Goal: Check status: Check status

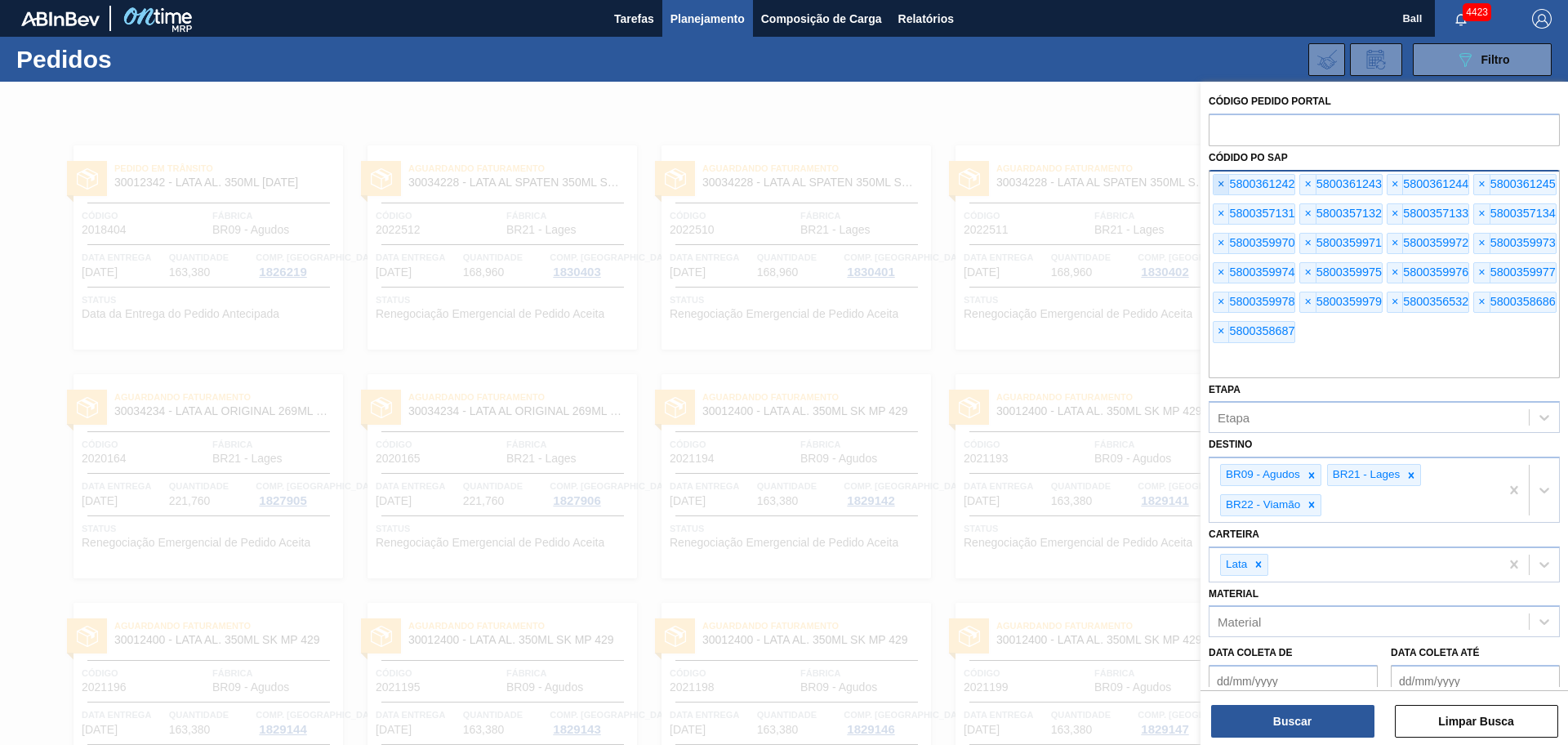
click at [1216, 189] on span "×" at bounding box center [1221, 185] width 16 height 20
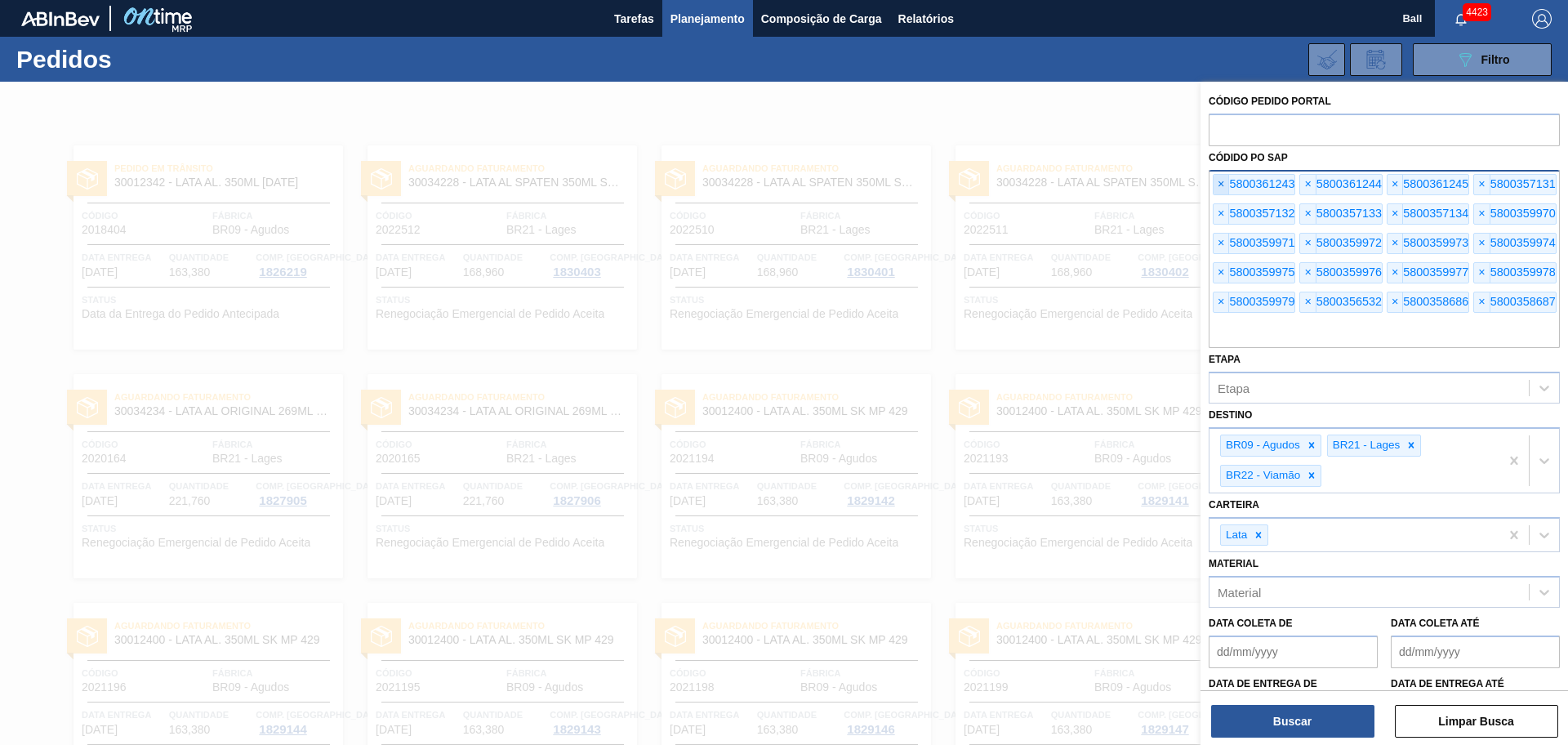
click at [1216, 189] on span "×" at bounding box center [1221, 185] width 16 height 20
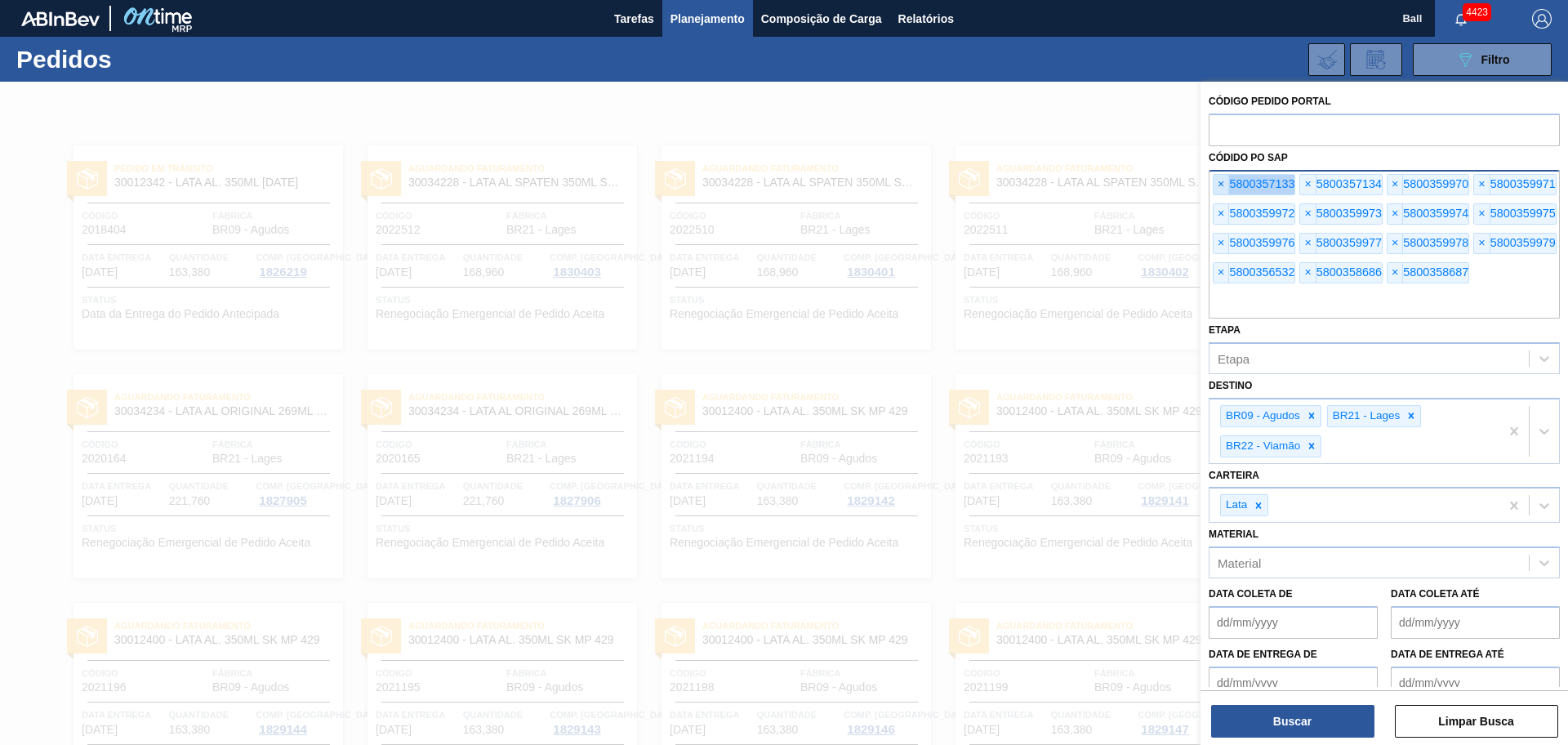
click at [1216, 189] on span "×" at bounding box center [1221, 185] width 16 height 20
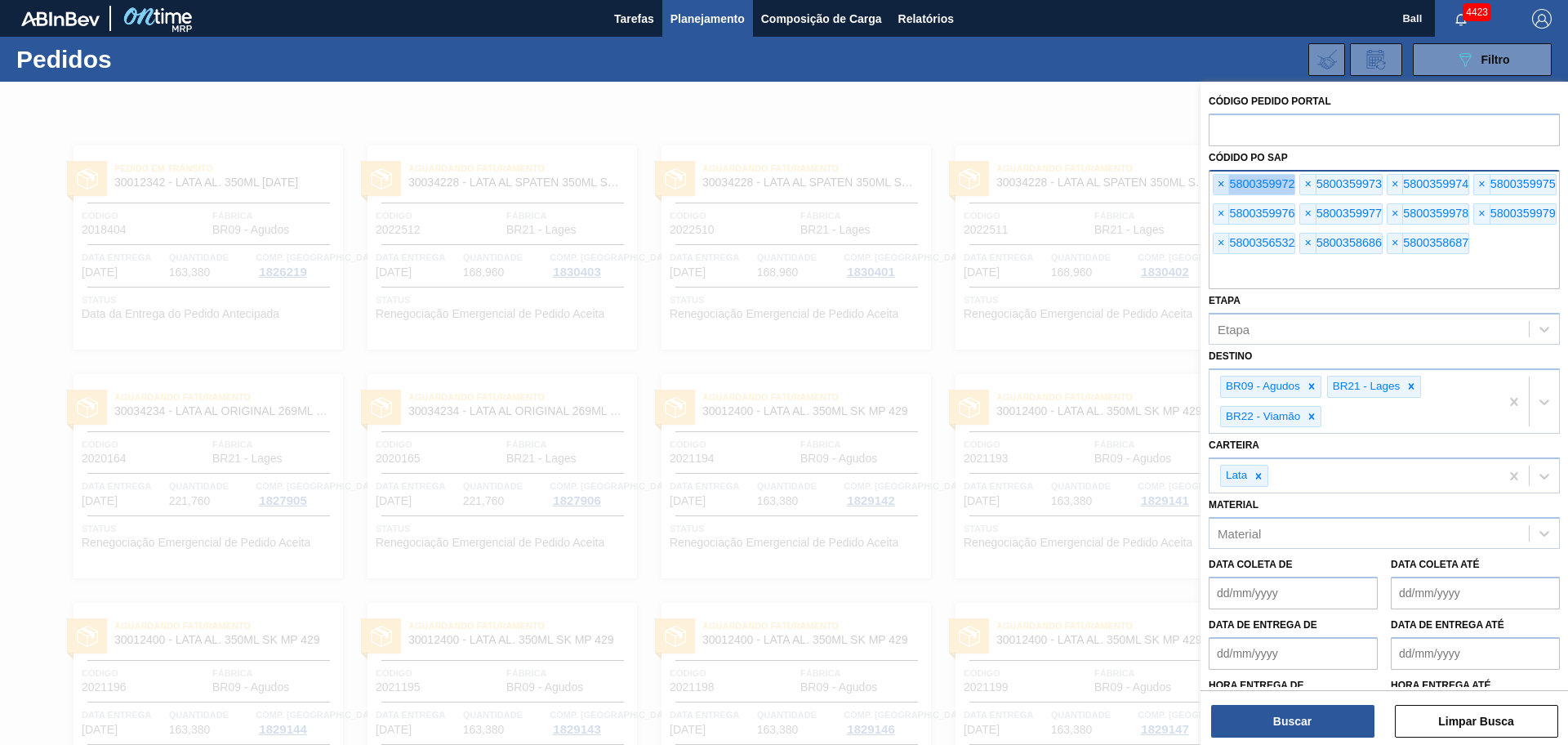
click at [1216, 189] on span "×" at bounding box center [1221, 185] width 16 height 20
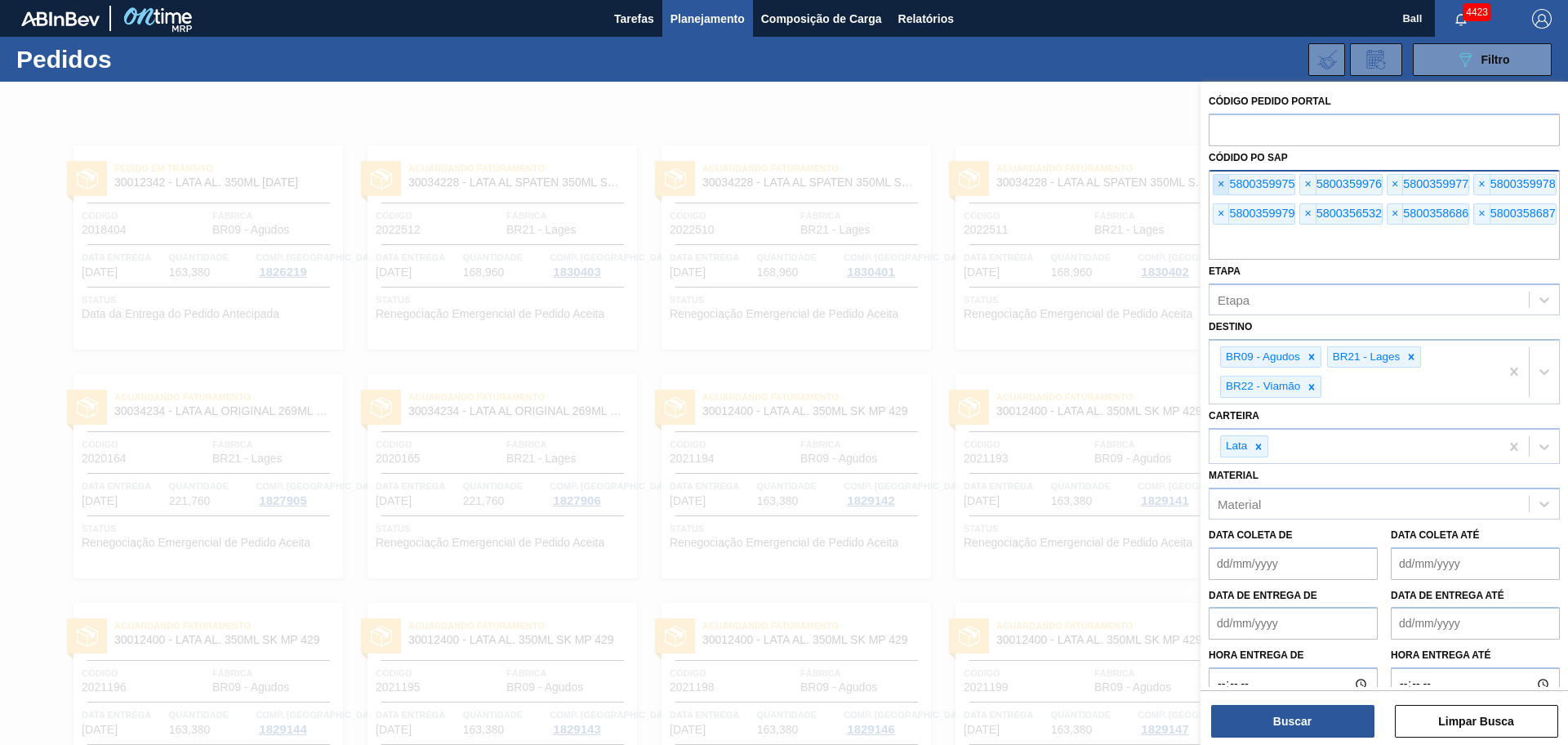
click at [1216, 189] on span "×" at bounding box center [1221, 185] width 16 height 20
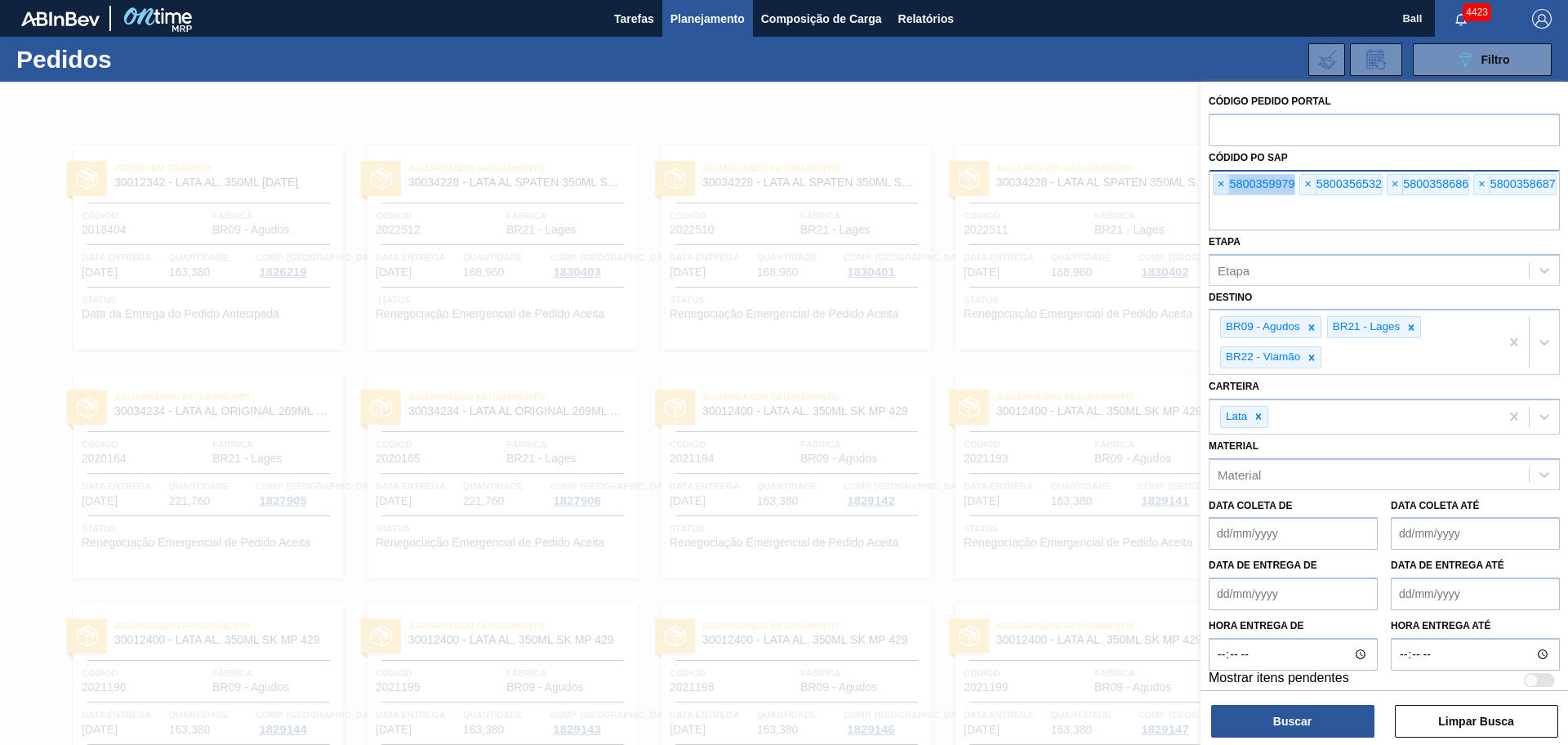
click at [1216, 189] on span "×" at bounding box center [1221, 185] width 16 height 20
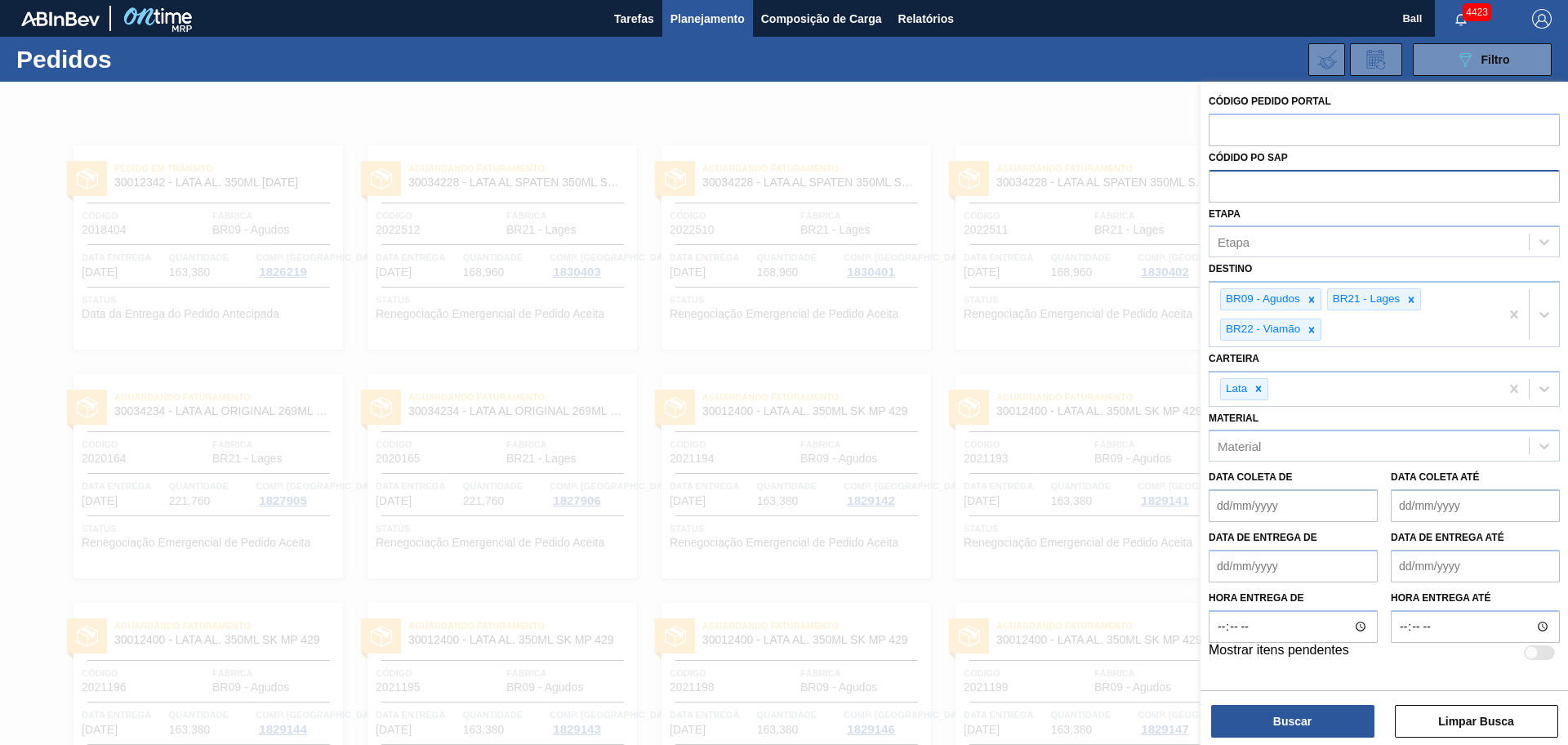
click at [1322, 187] on input "text" at bounding box center [1384, 185] width 351 height 31
paste input "5800356624"
type input "5800356624"
drag, startPoint x: 1303, startPoint y: 183, endPoint x: 1139, endPoint y: 180, distance: 164.0
click at [1200, 180] on div "Código Pedido Portal Códido PO SAP 5800356624 Etapa Etapa Destino BR09 - Agudos…" at bounding box center [1383, 454] width 367 height 745
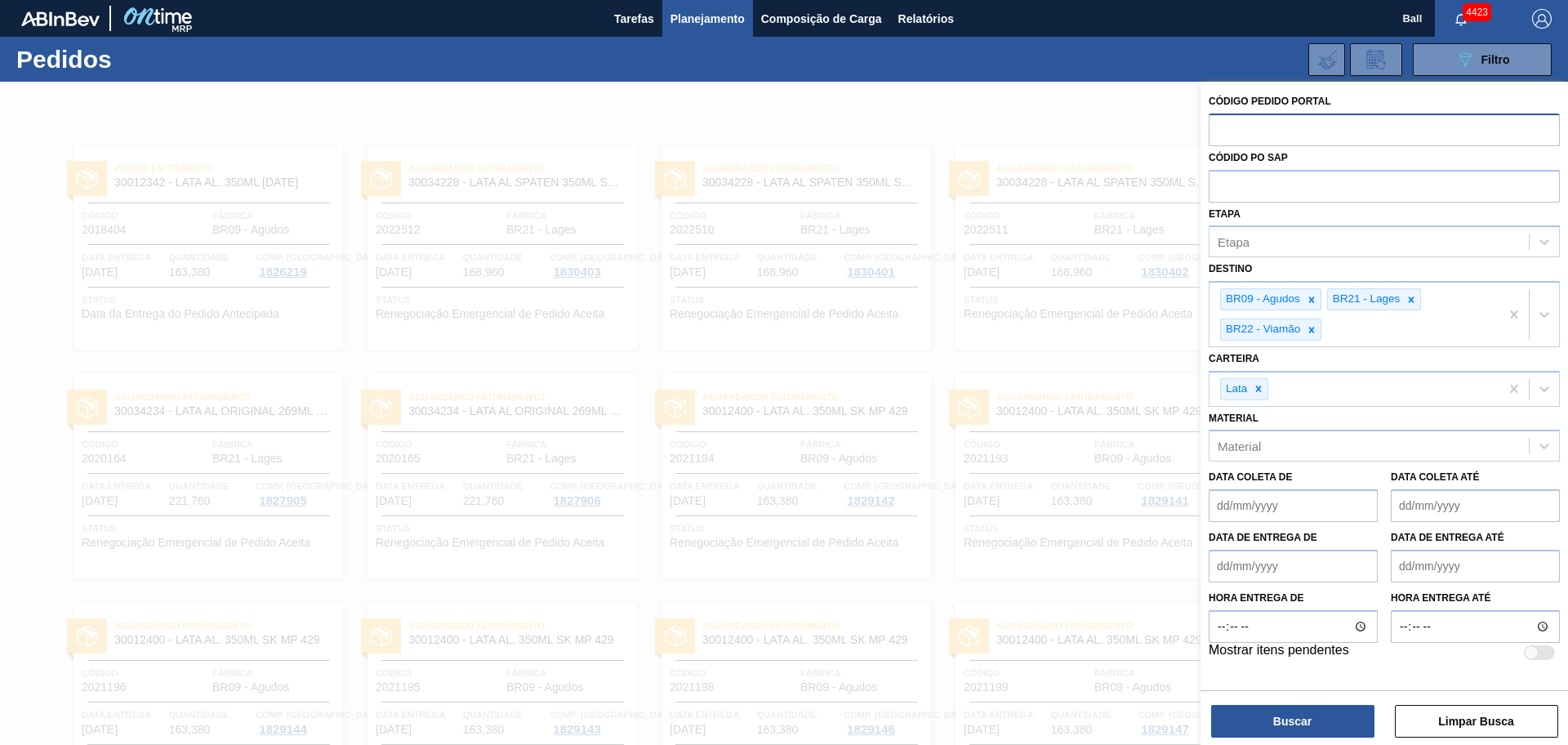
click at [1298, 123] on input "text" at bounding box center [1384, 128] width 351 height 31
paste input "5800356624"
type input "5800356624"
click at [1273, 722] on button "Buscar" at bounding box center [1293, 721] width 163 height 32
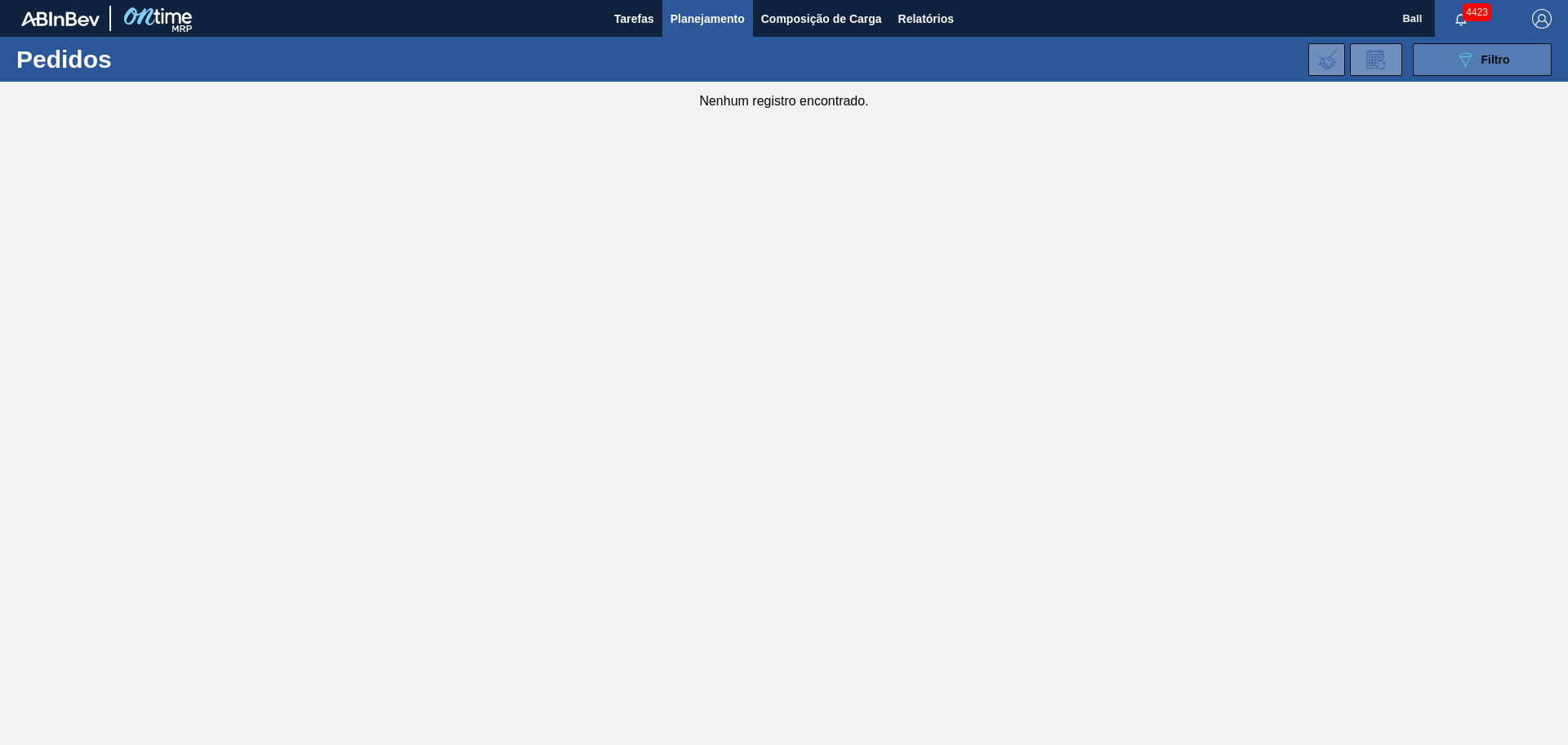
click at [1481, 57] on span "Filtro" at bounding box center [1496, 60] width 28 height 13
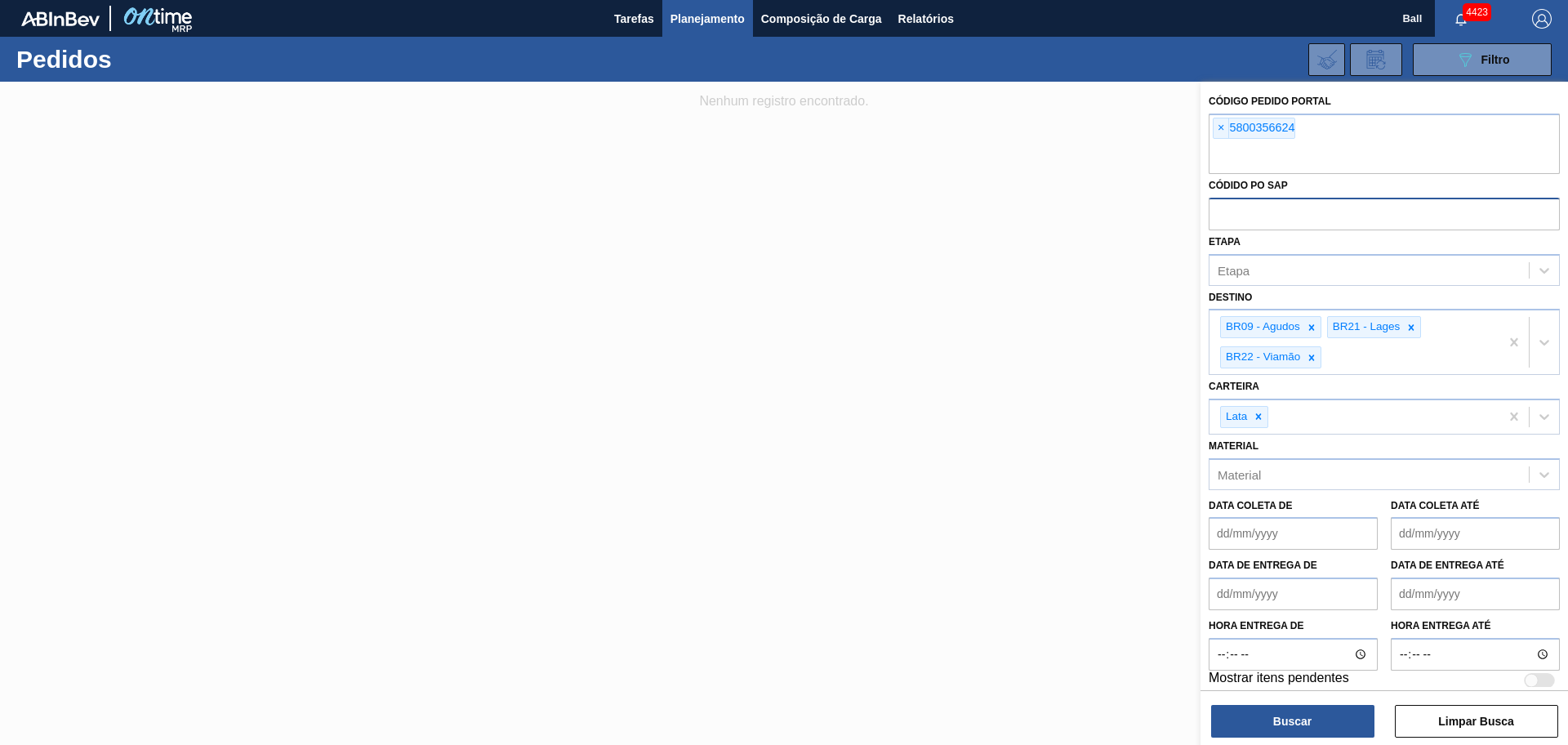
click at [1278, 217] on input "text" at bounding box center [1384, 212] width 351 height 31
paste input "5800356624"
type input "5800356624"
click at [1220, 126] on span "×" at bounding box center [1221, 128] width 16 height 20
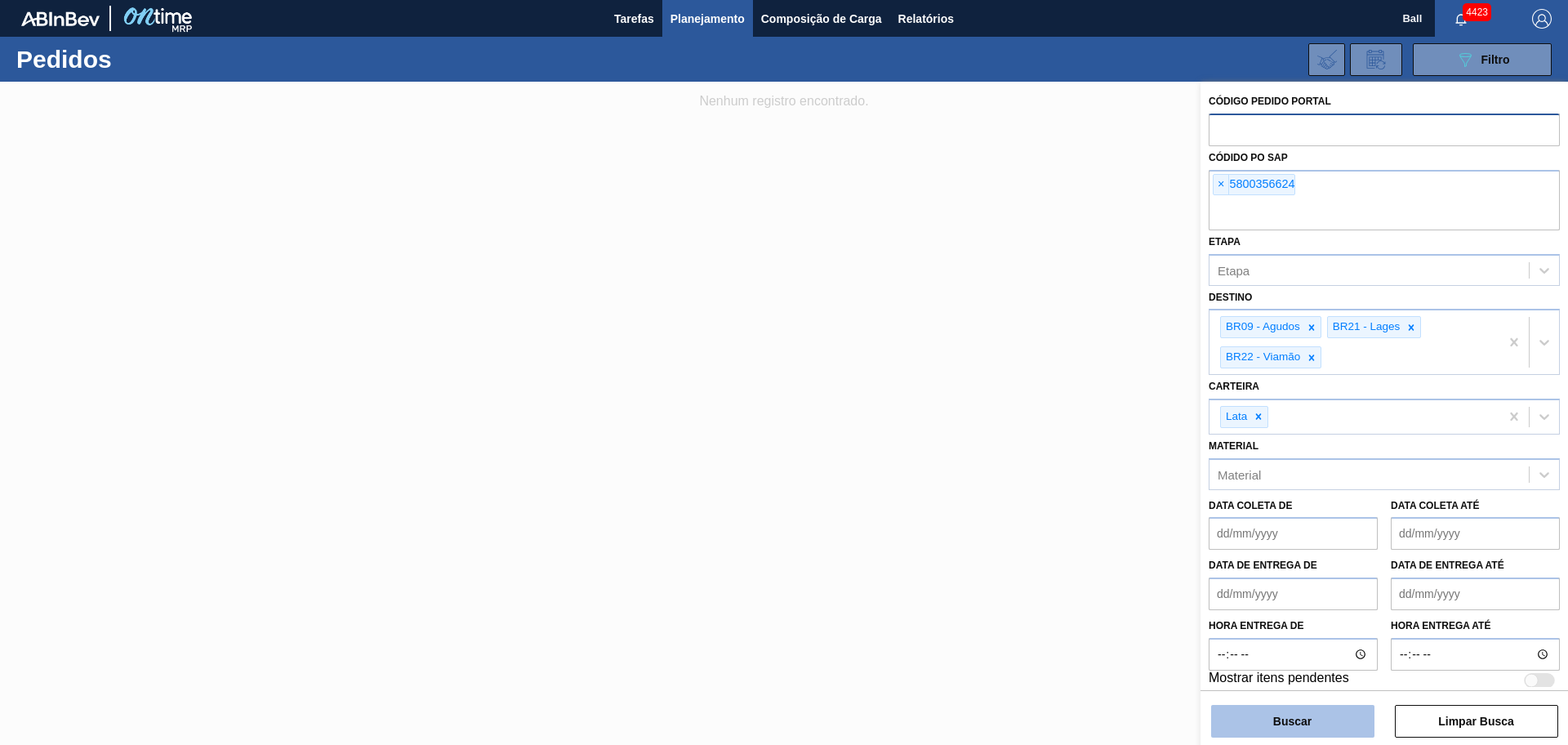
click at [1313, 710] on button "Buscar" at bounding box center [1293, 721] width 163 height 32
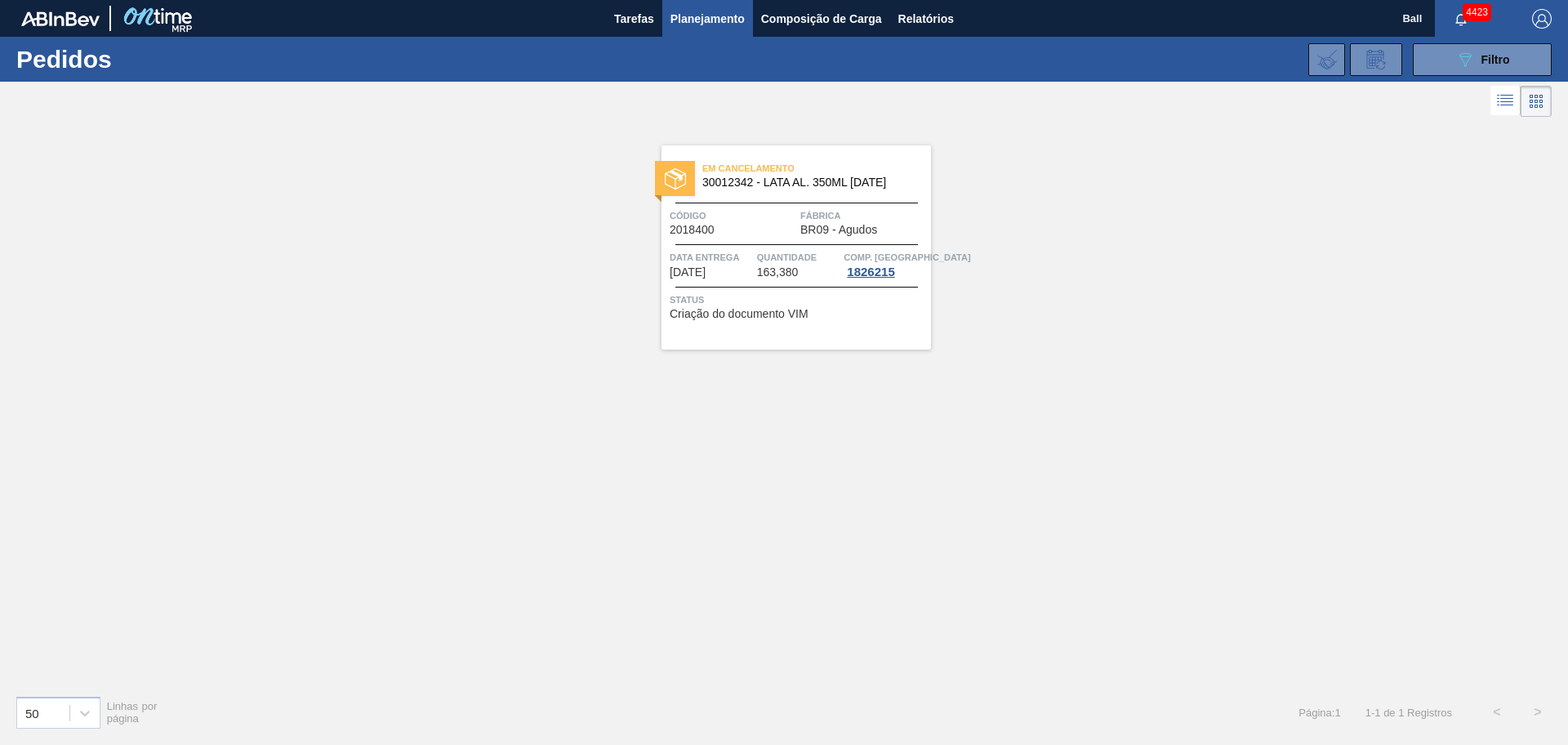
drag, startPoint x: 1487, startPoint y: 52, endPoint x: 1480, endPoint y: 94, distance: 42.6
click at [1487, 53] on span "Filtro" at bounding box center [1496, 60] width 28 height 13
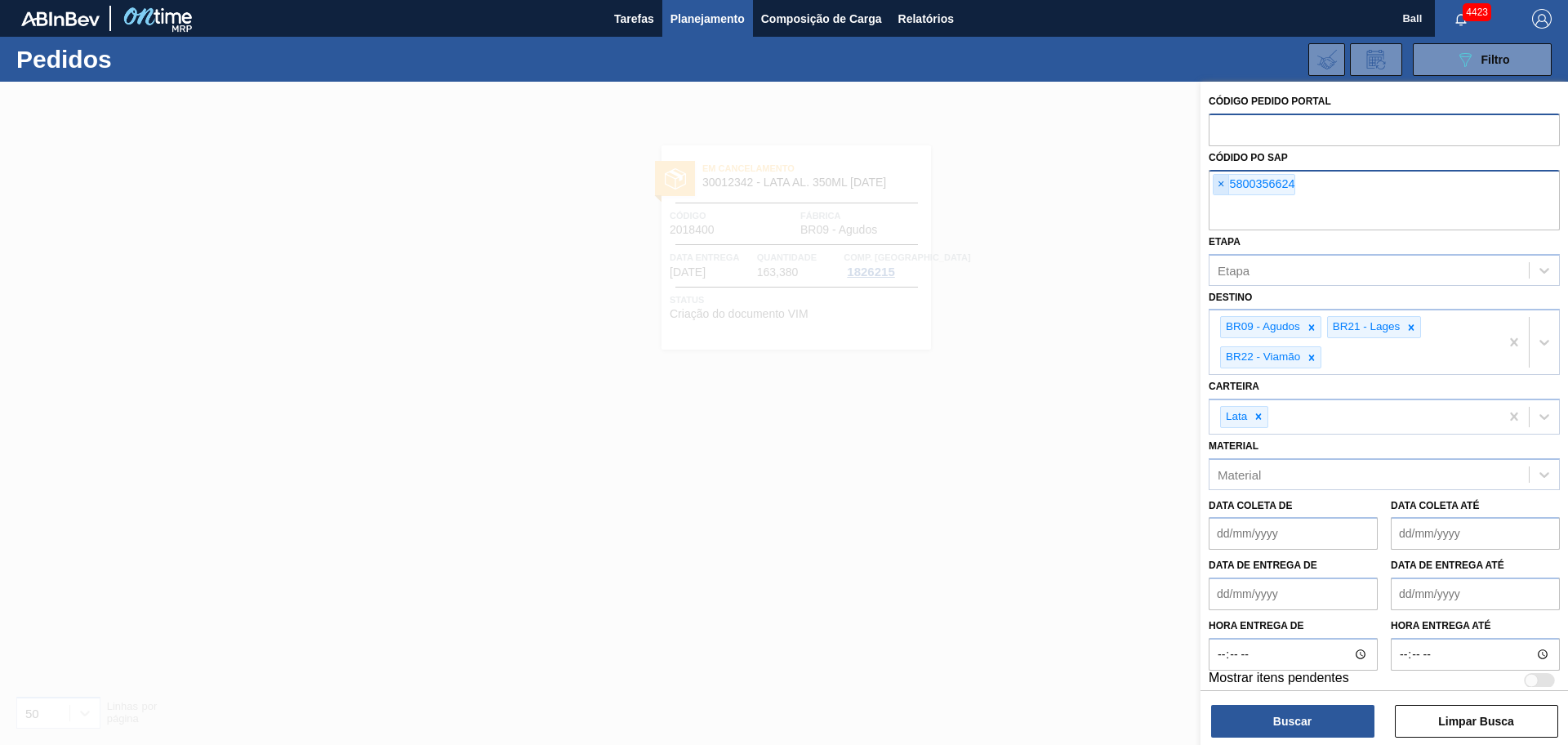
click at [1221, 181] on span "×" at bounding box center [1221, 185] width 16 height 20
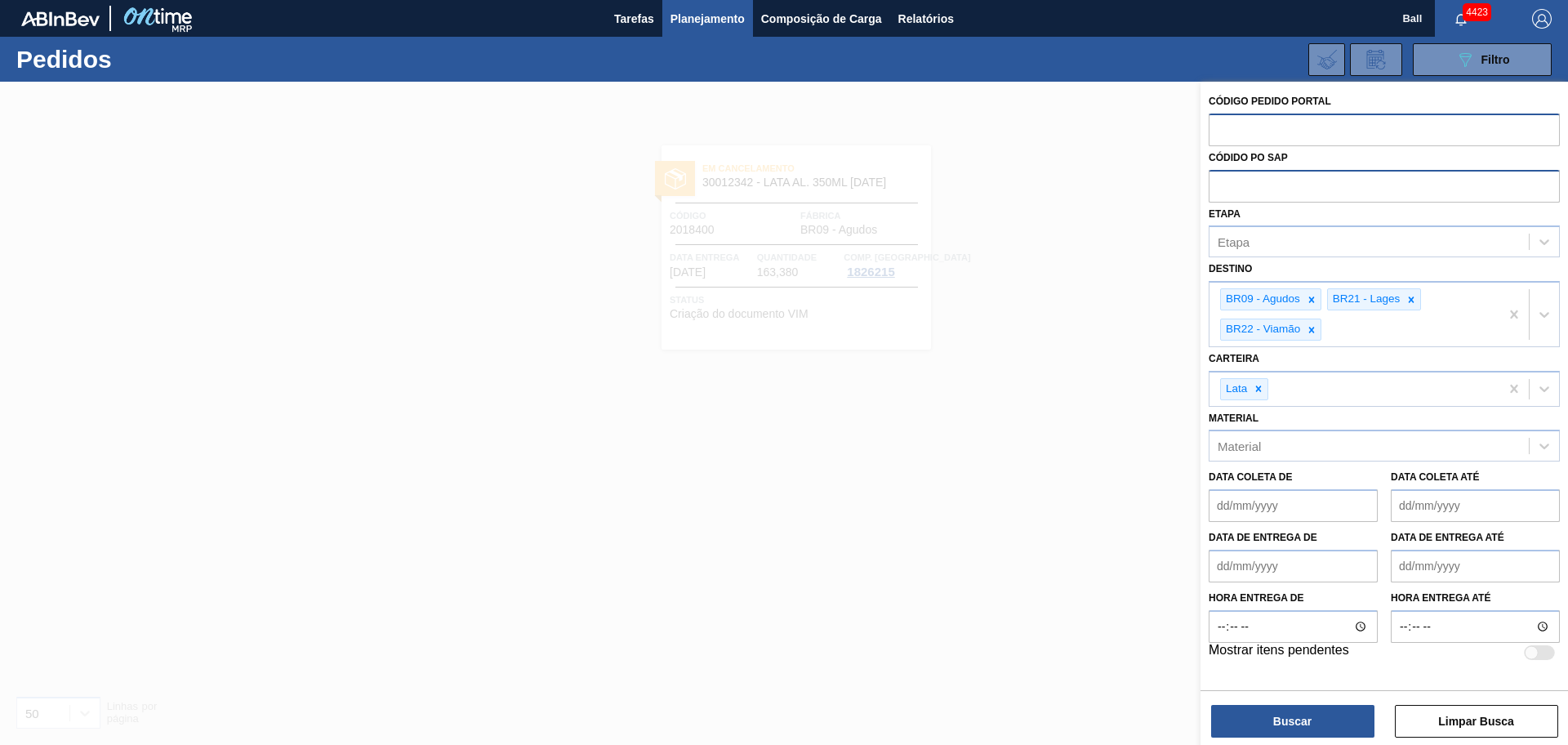
paste input "text"
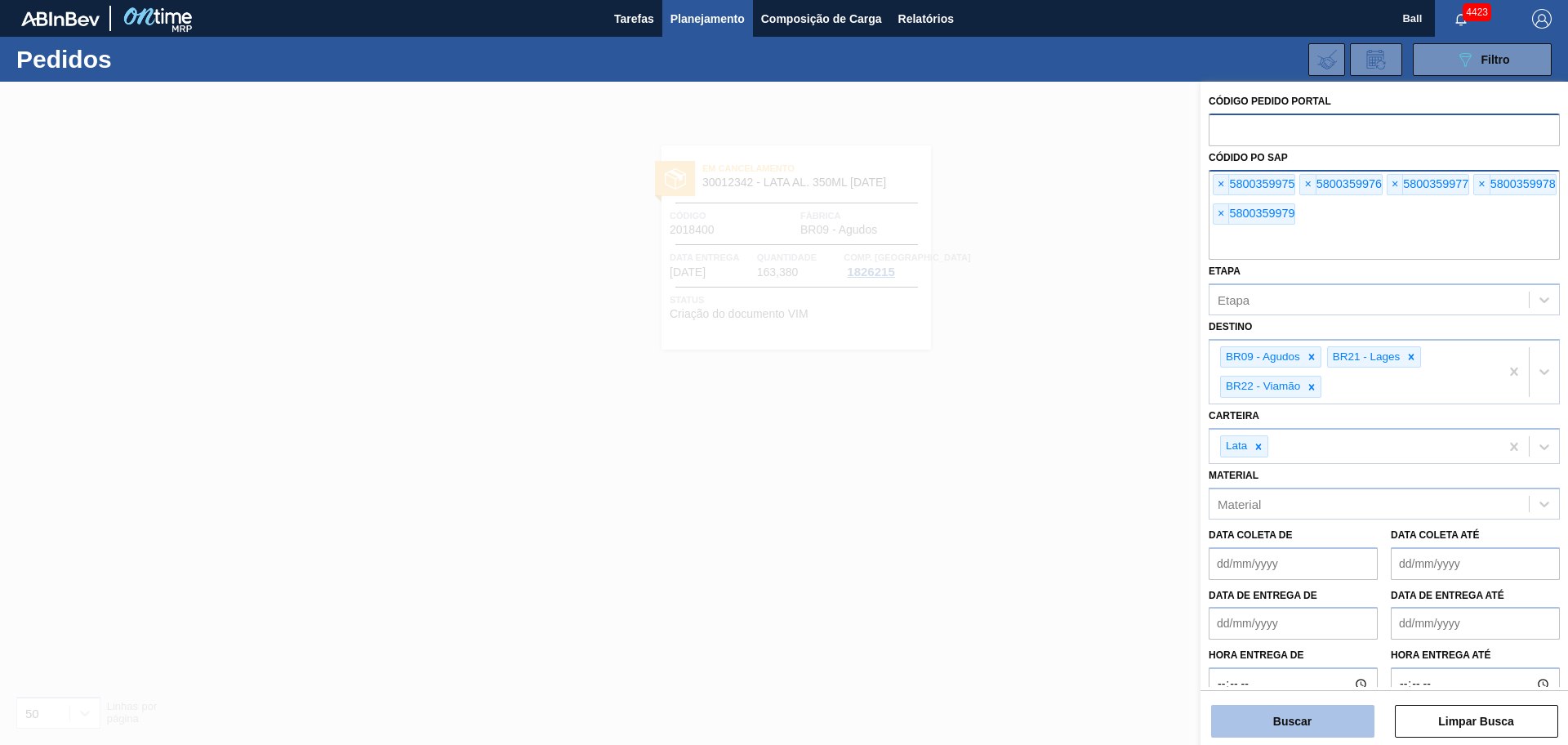
click at [1260, 715] on button "Buscar" at bounding box center [1293, 721] width 163 height 32
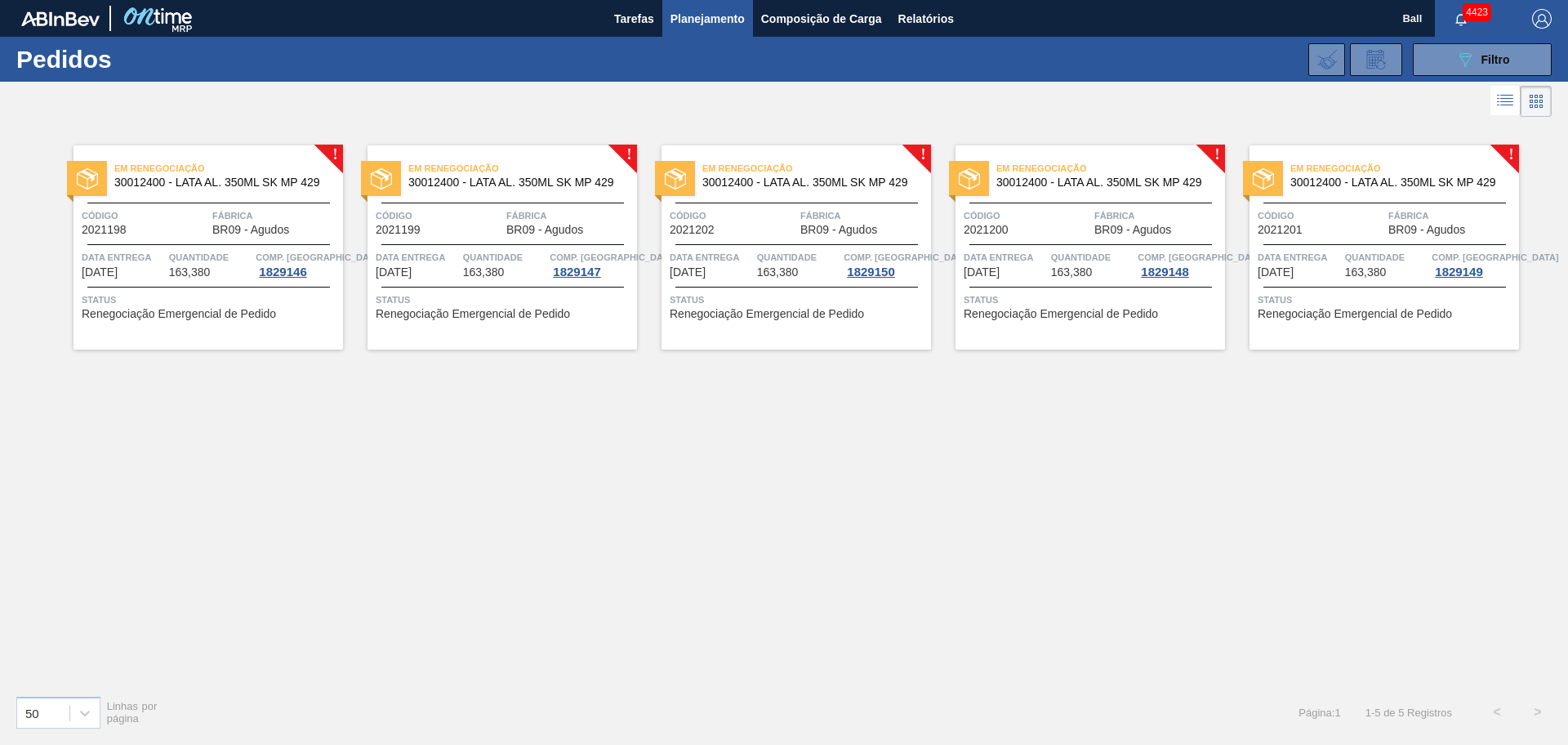
click at [197, 226] on div "Código 2021198" at bounding box center [145, 221] width 127 height 28
click at [429, 240] on div "Em renegociação 30012400 - LATA AL. 350ML SK MP 429 Código 2021199 Fábrica BR09…" at bounding box center [502, 247] width 270 height 204
click at [773, 260] on span "Quantidade" at bounding box center [798, 257] width 83 height 17
click at [1110, 262] on span "Quantidade" at bounding box center [1093, 257] width 83 height 17
click at [1374, 250] on span "Quantidade" at bounding box center [1387, 257] width 83 height 17
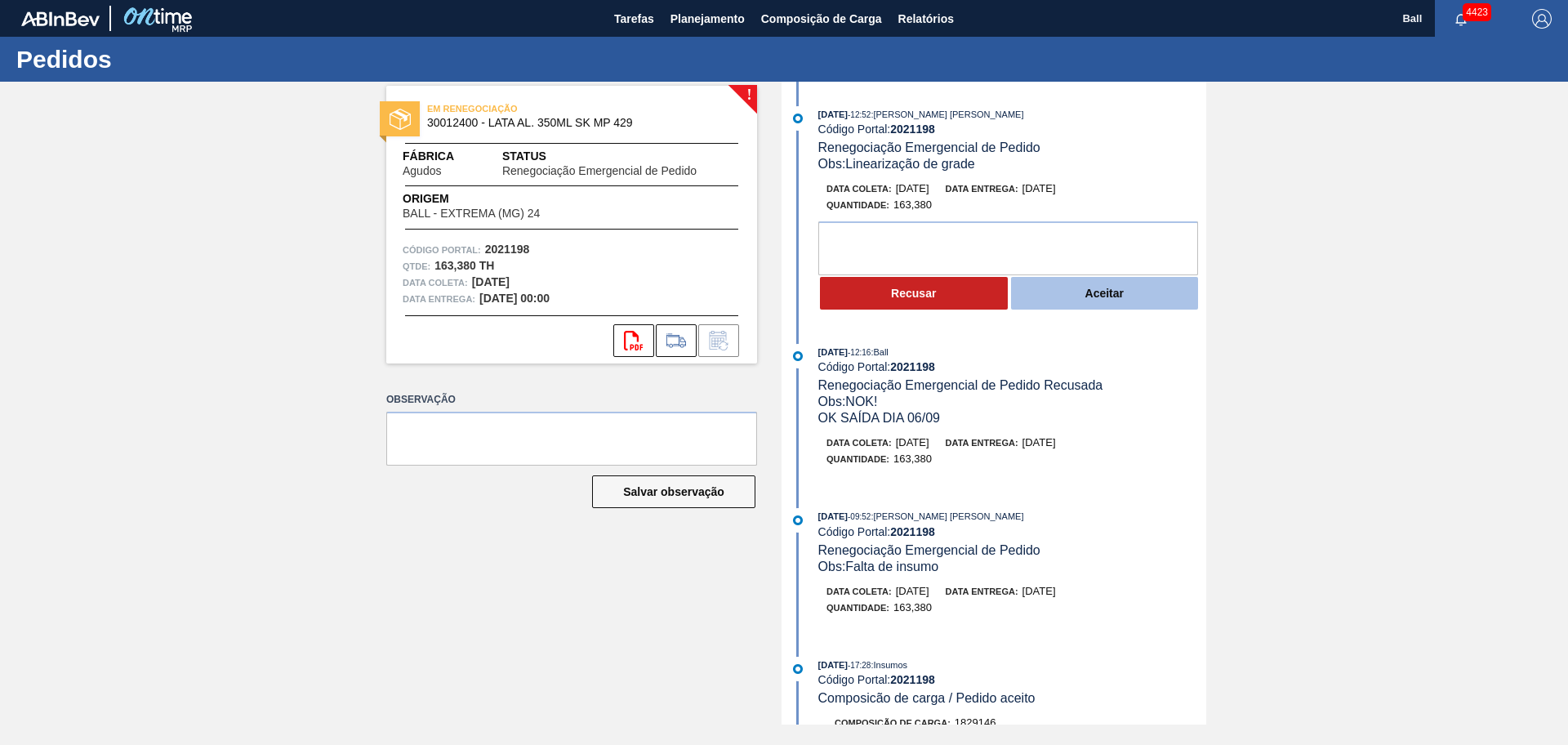
click at [1121, 291] on button "Aceitar" at bounding box center [1105, 293] width 188 height 32
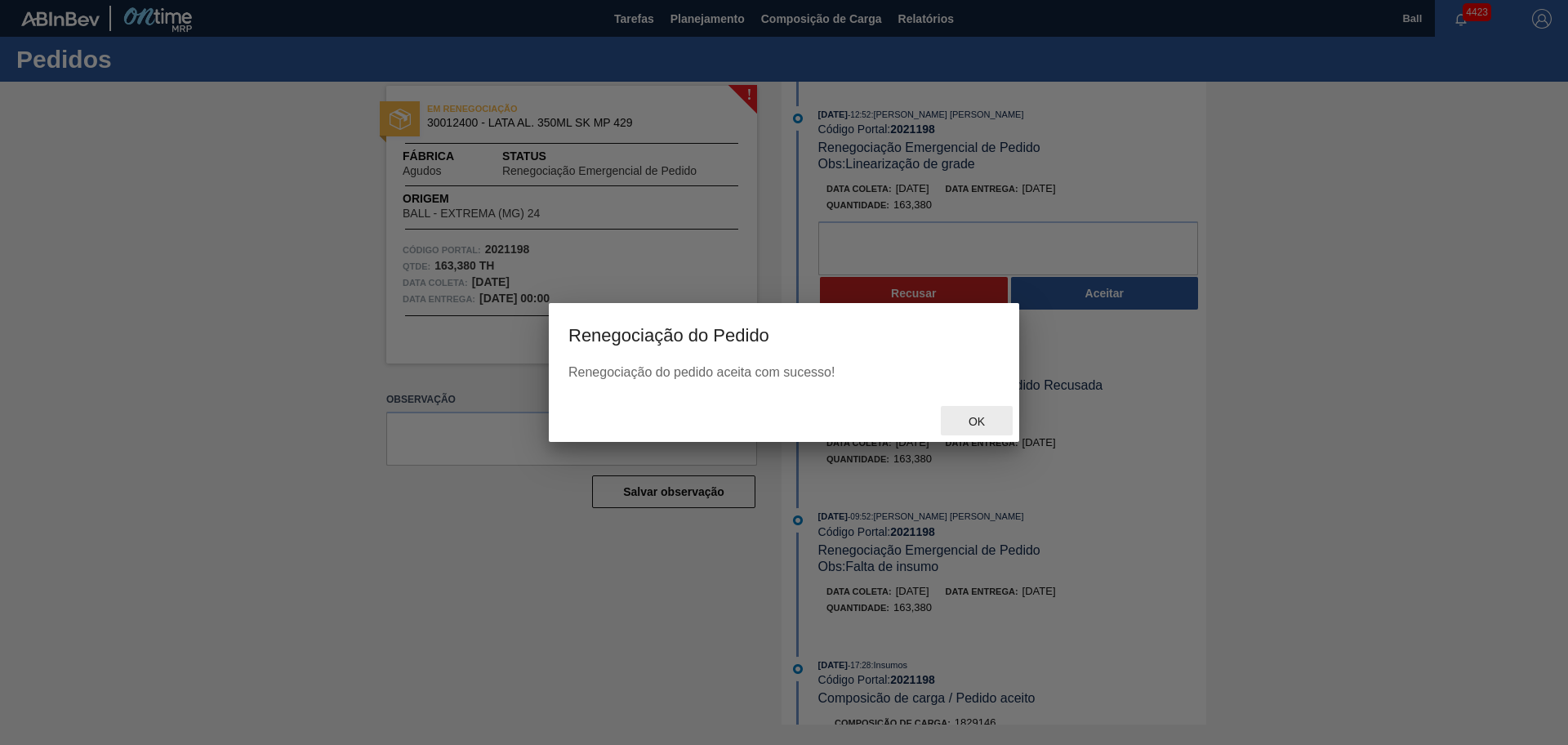
click at [980, 420] on span "Ok" at bounding box center [976, 421] width 42 height 13
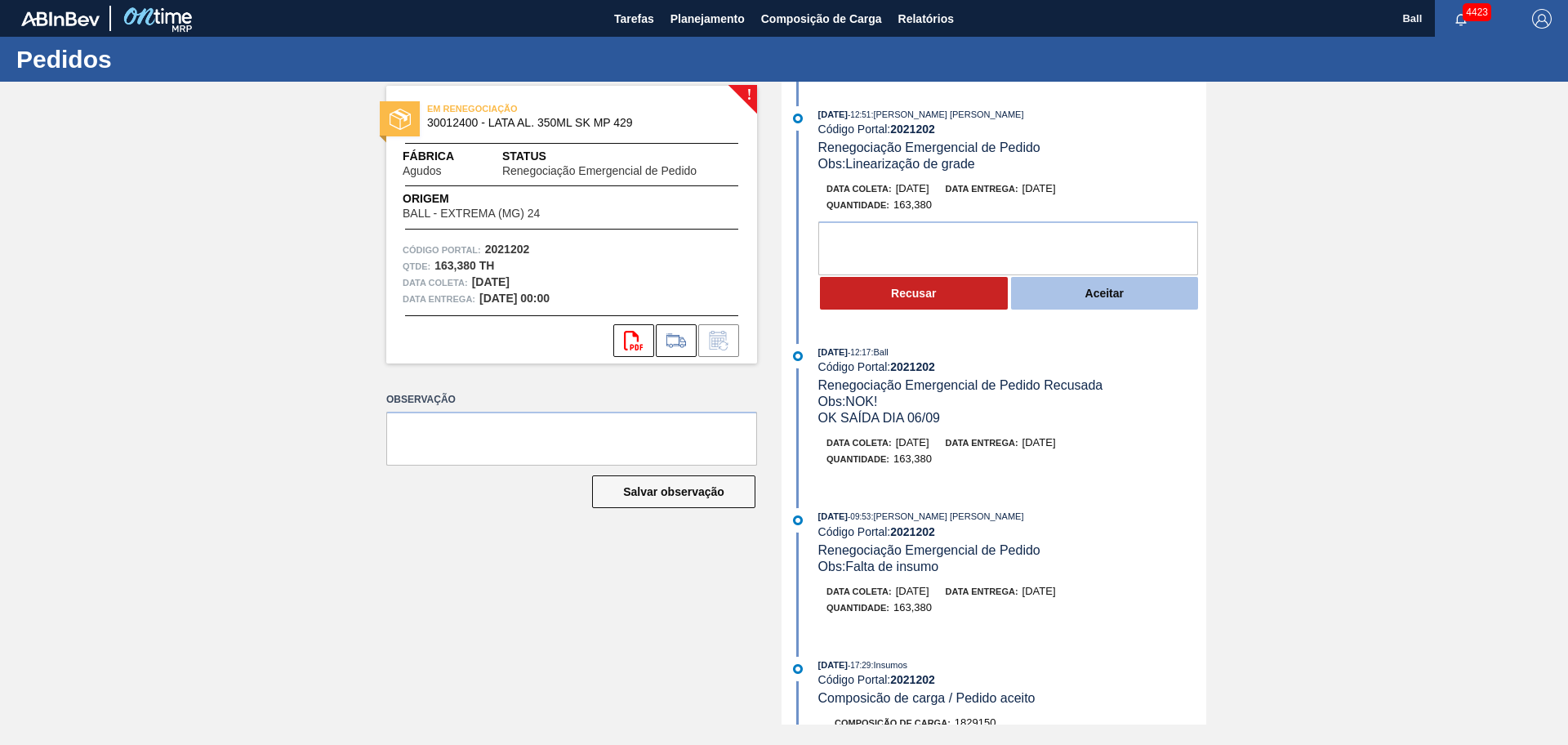
click at [1074, 297] on button "Aceitar" at bounding box center [1105, 293] width 188 height 32
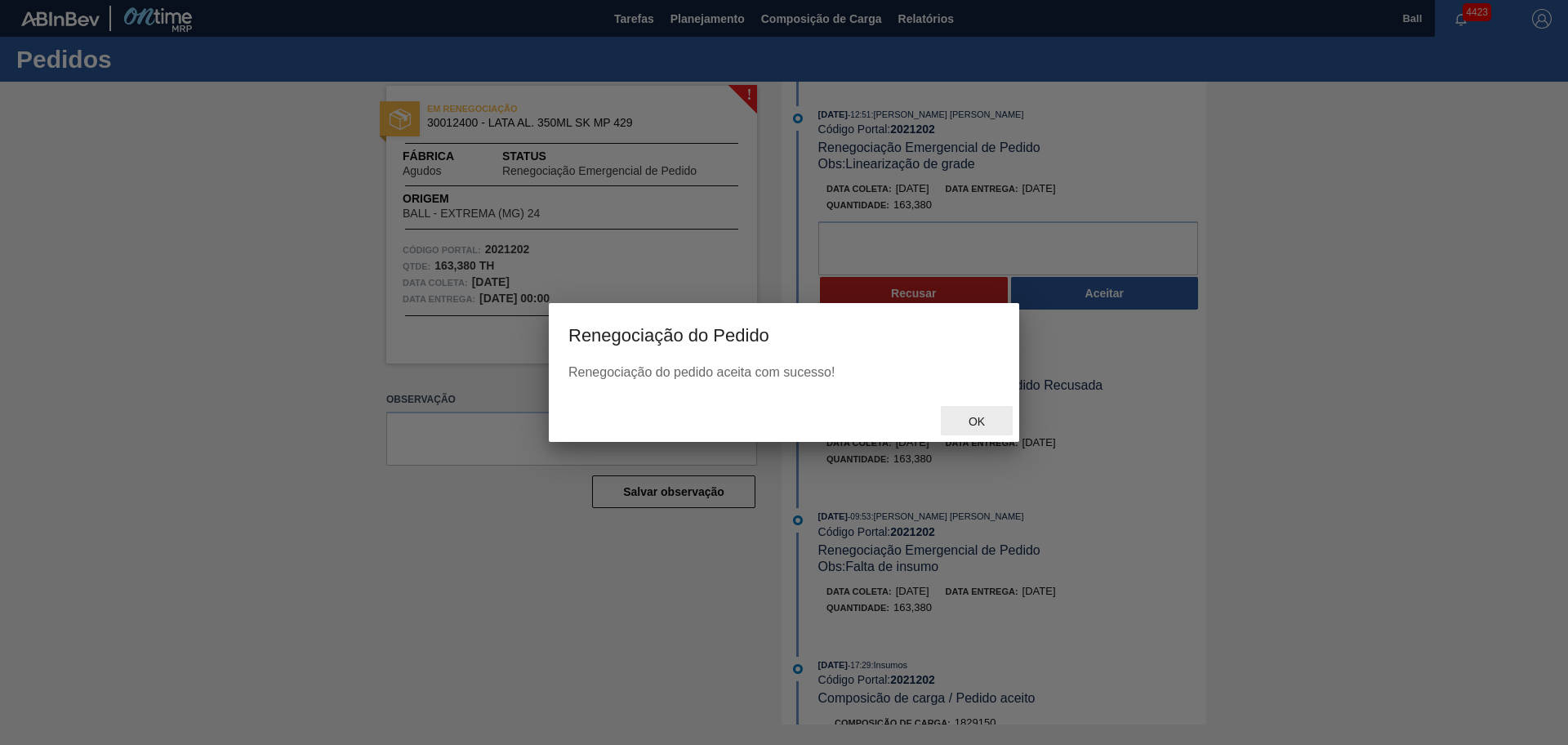
click at [966, 420] on span "Ok" at bounding box center [976, 421] width 42 height 13
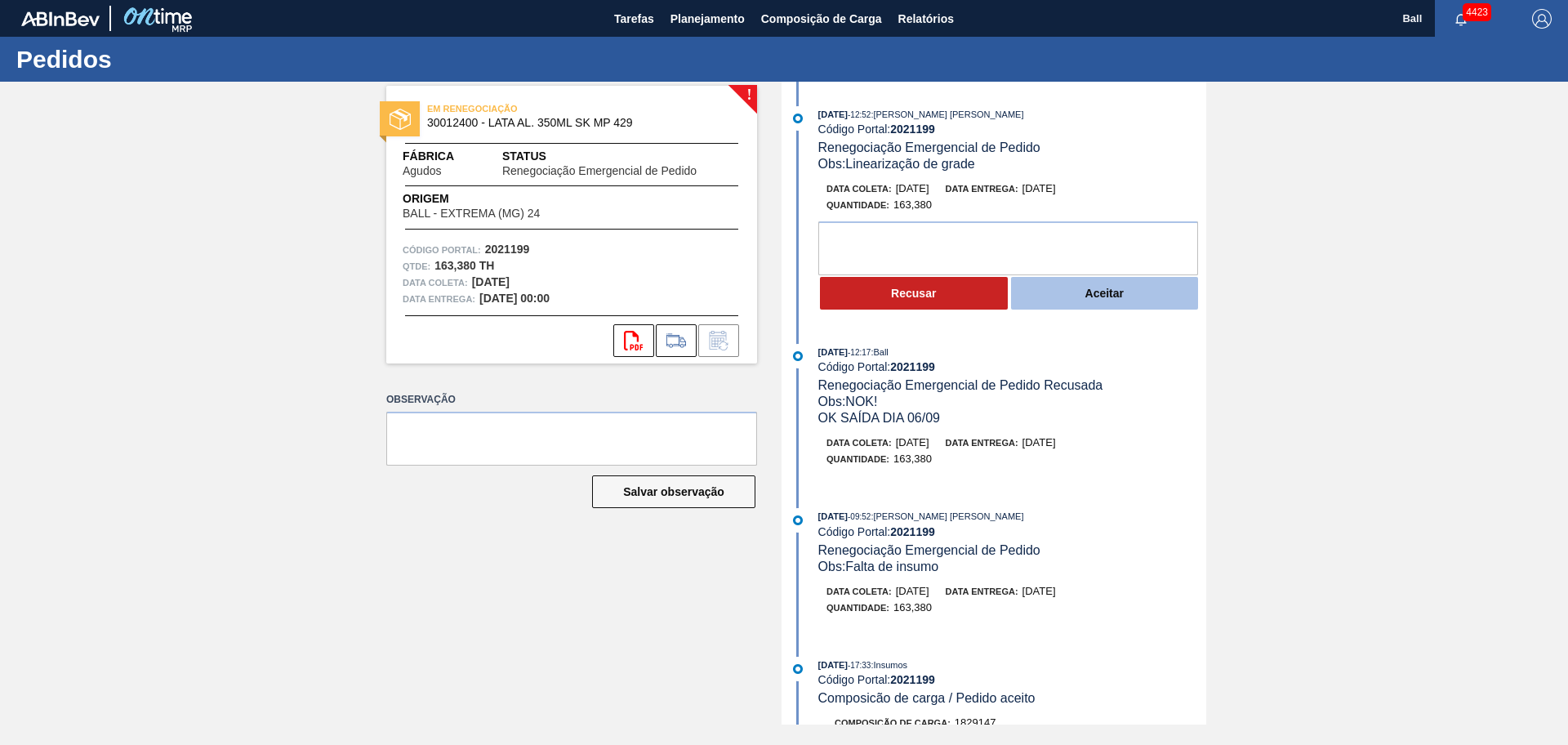
click at [1064, 300] on button "Aceitar" at bounding box center [1105, 293] width 188 height 32
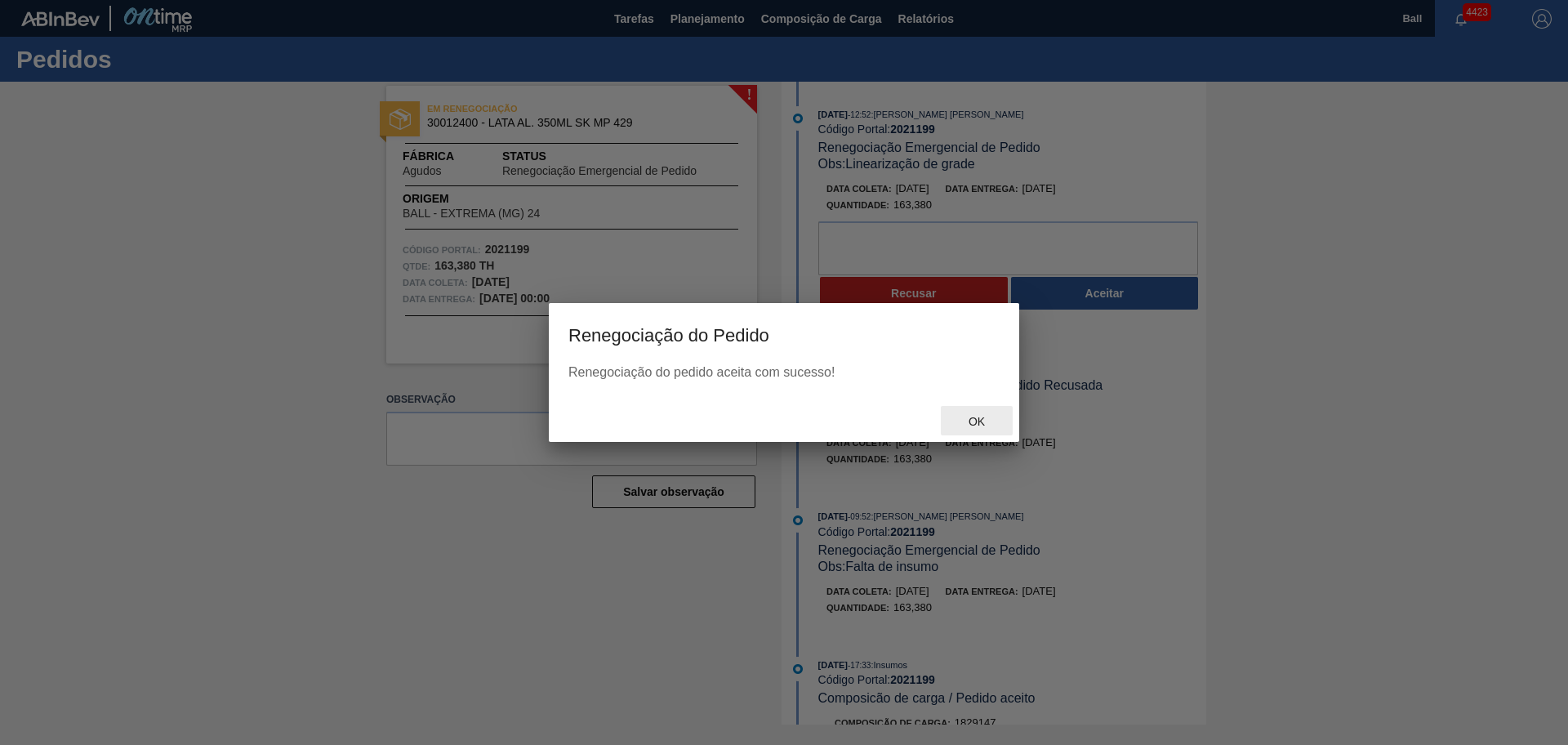
click at [971, 426] on span "Ok" at bounding box center [976, 421] width 42 height 13
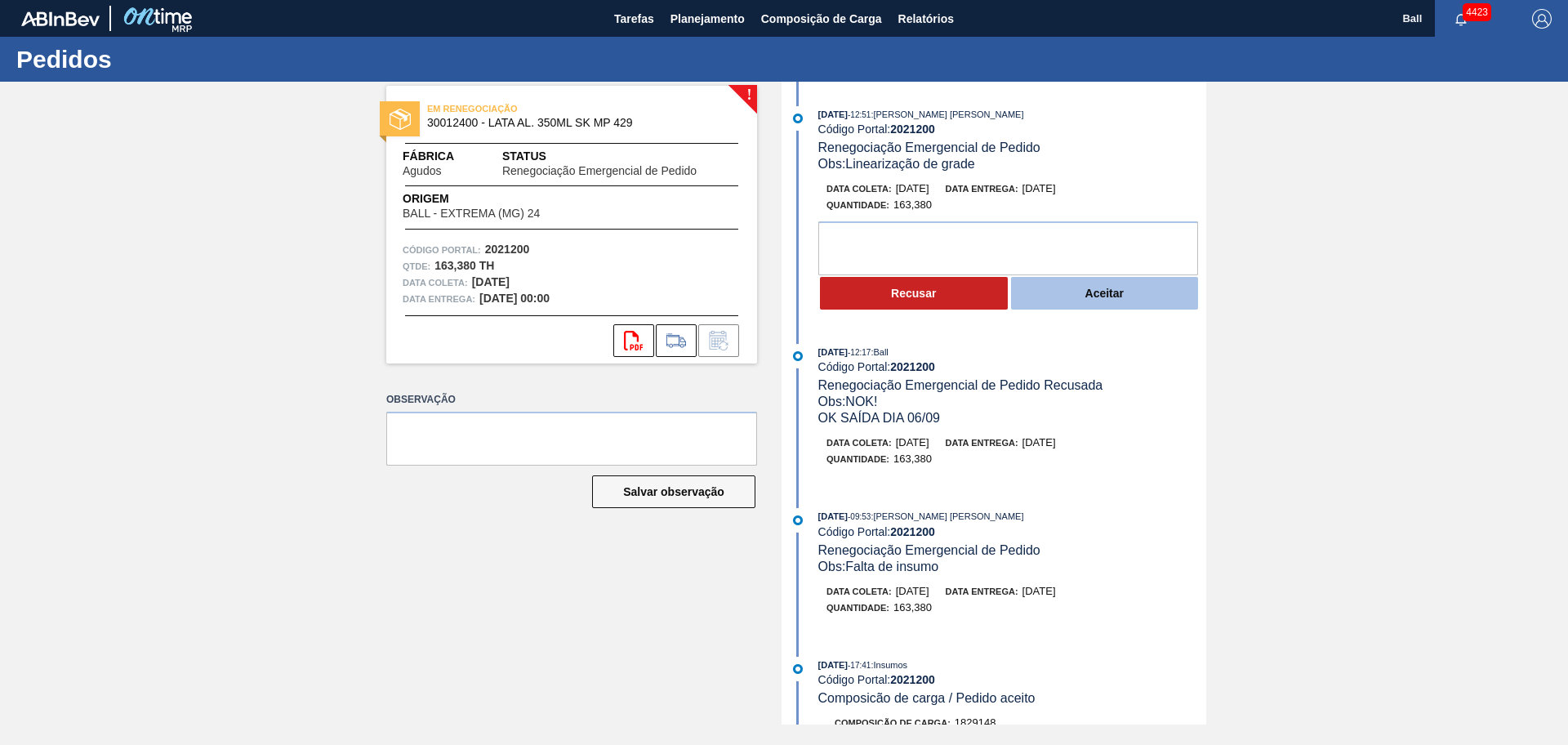
click at [1103, 293] on button "Aceitar" at bounding box center [1105, 293] width 188 height 32
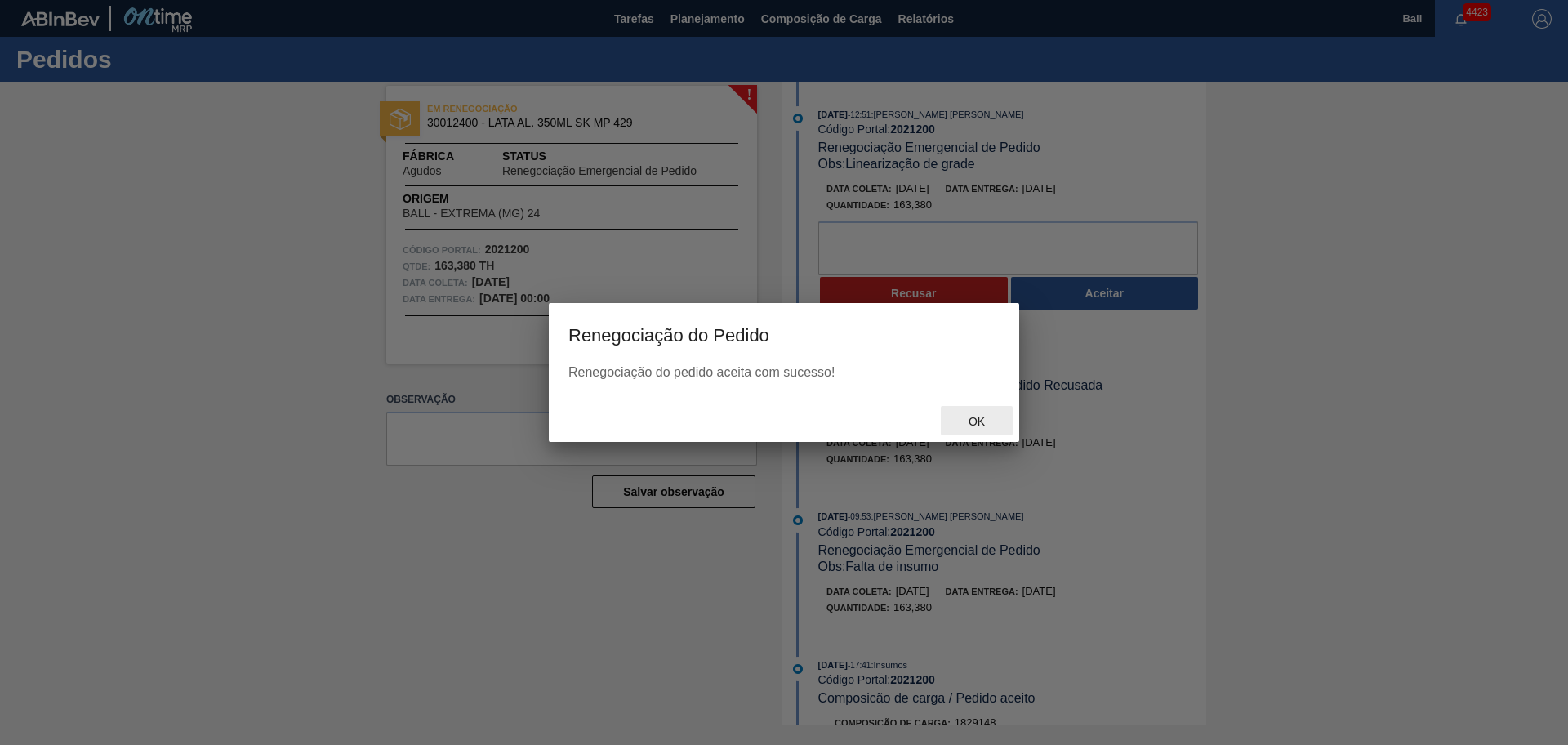
click at [978, 422] on span "Ok" at bounding box center [976, 421] width 42 height 13
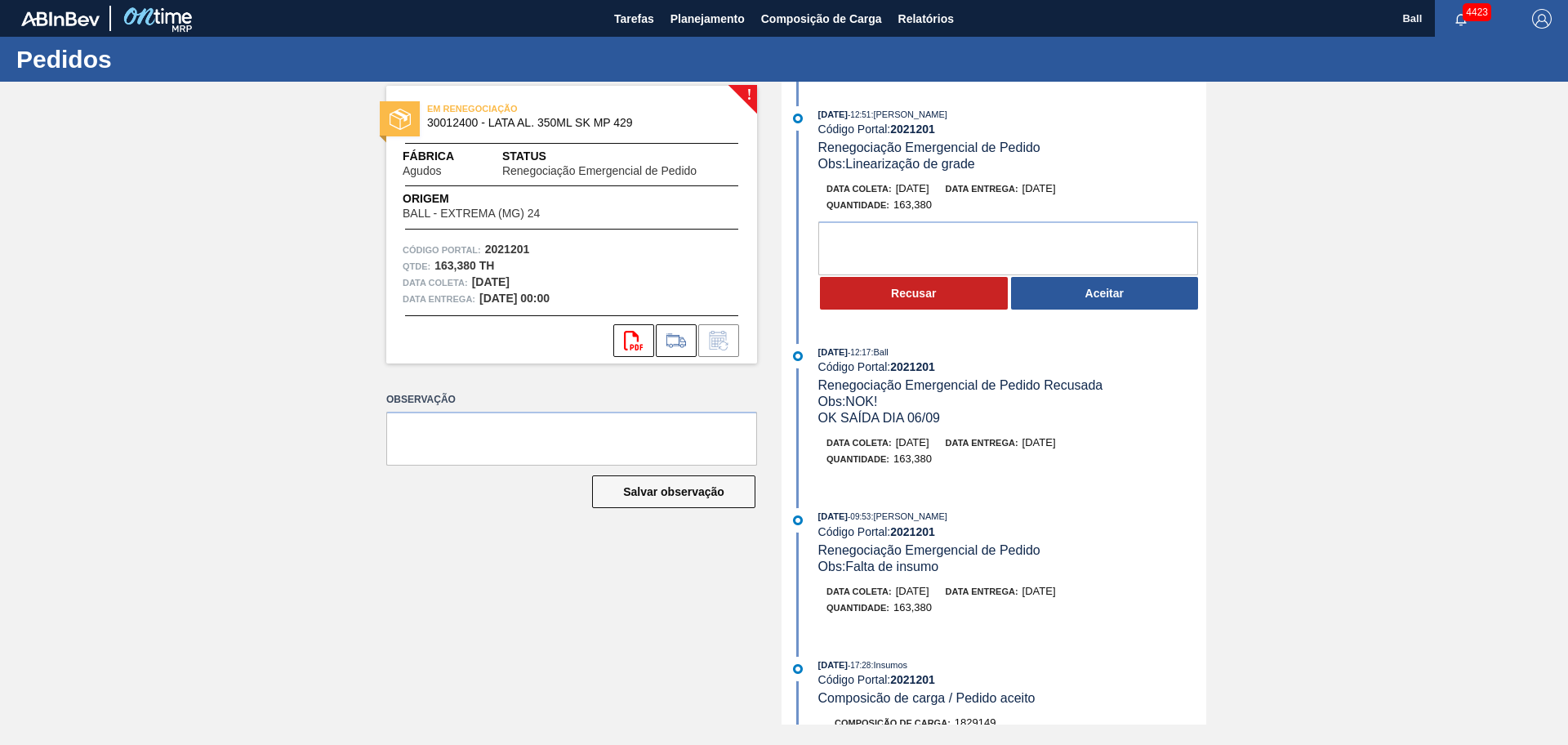
click at [1375, 347] on div "! EM RENEGOCIAÇÃO 30012400 - LATA AL. 350ML SK MP 429 Fábrica Agudos Status Ren…" at bounding box center [784, 403] width 1568 height 643
click at [1127, 298] on button "Aceitar" at bounding box center [1105, 293] width 188 height 32
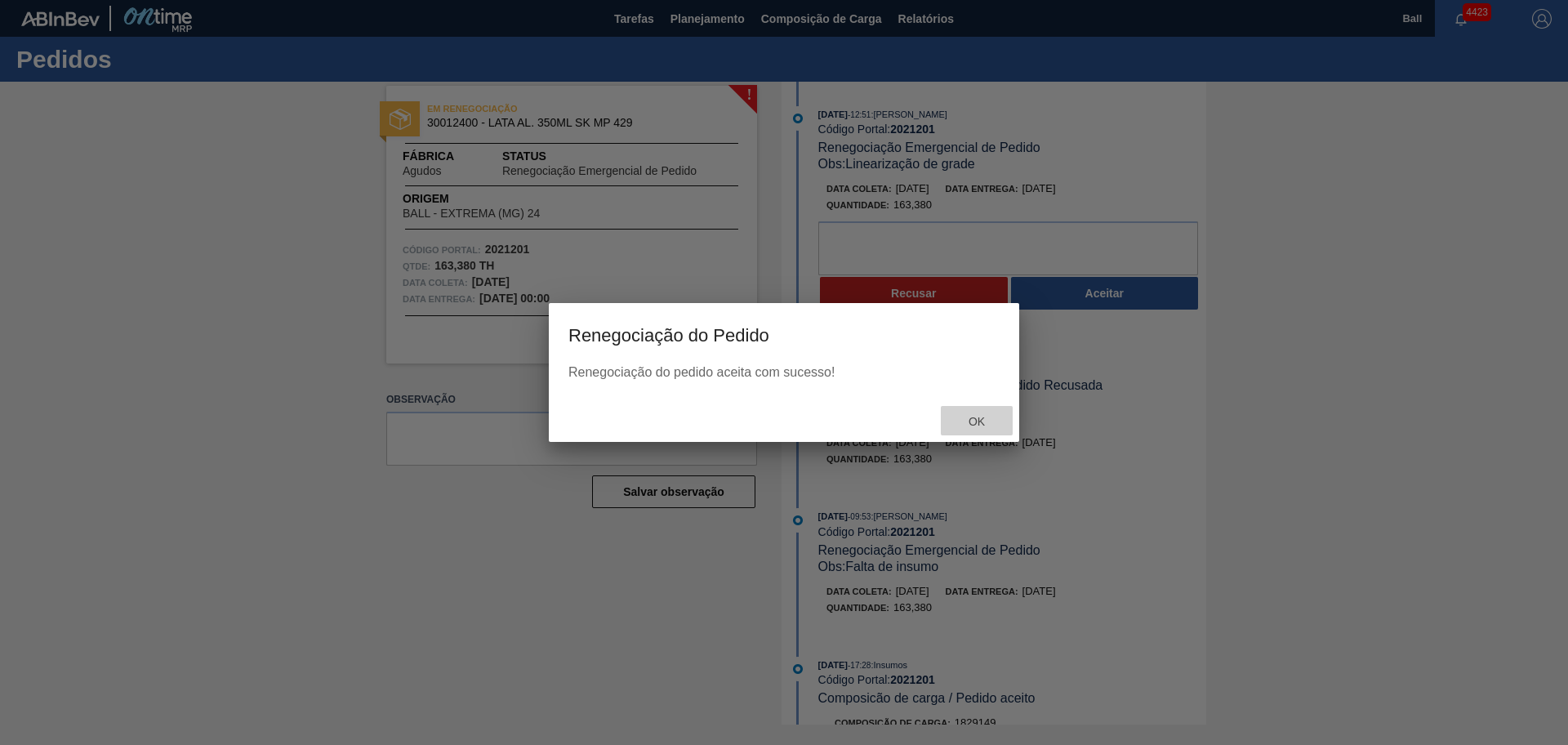
click at [991, 426] on span "Ok" at bounding box center [976, 421] width 42 height 13
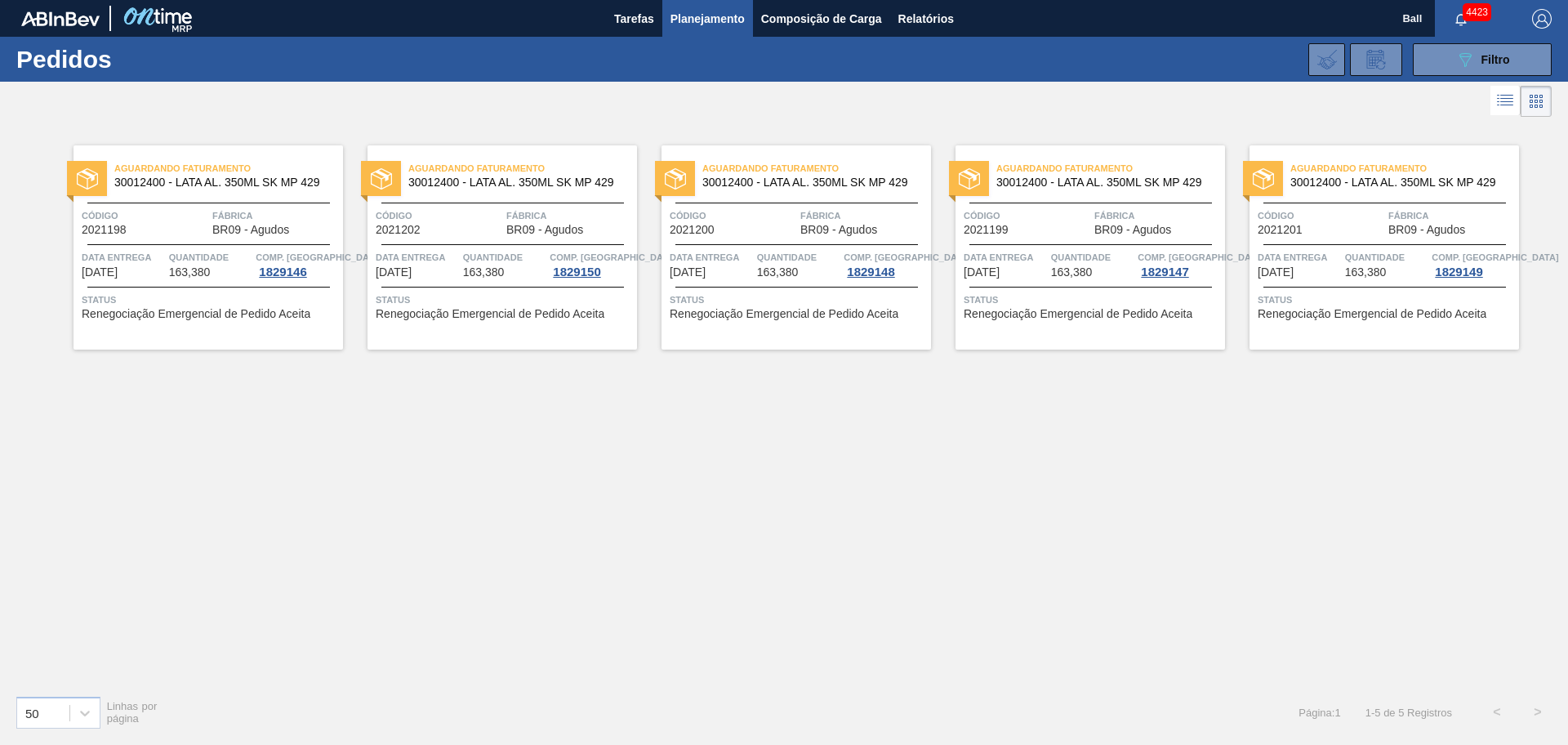
drag, startPoint x: 1259, startPoint y: 507, endPoint x: 955, endPoint y: 534, distance: 305.2
click at [1259, 508] on div "Aguardando Faturamento 30012400 - LATA AL. 350ML SK MP 429 Código 2021198 Fábri…" at bounding box center [784, 401] width 1568 height 561
click at [1451, 64] on button "089F7B8B-B2A5-4AFE-B5C0-19BA573D28AC Filtro" at bounding box center [1481, 59] width 139 height 32
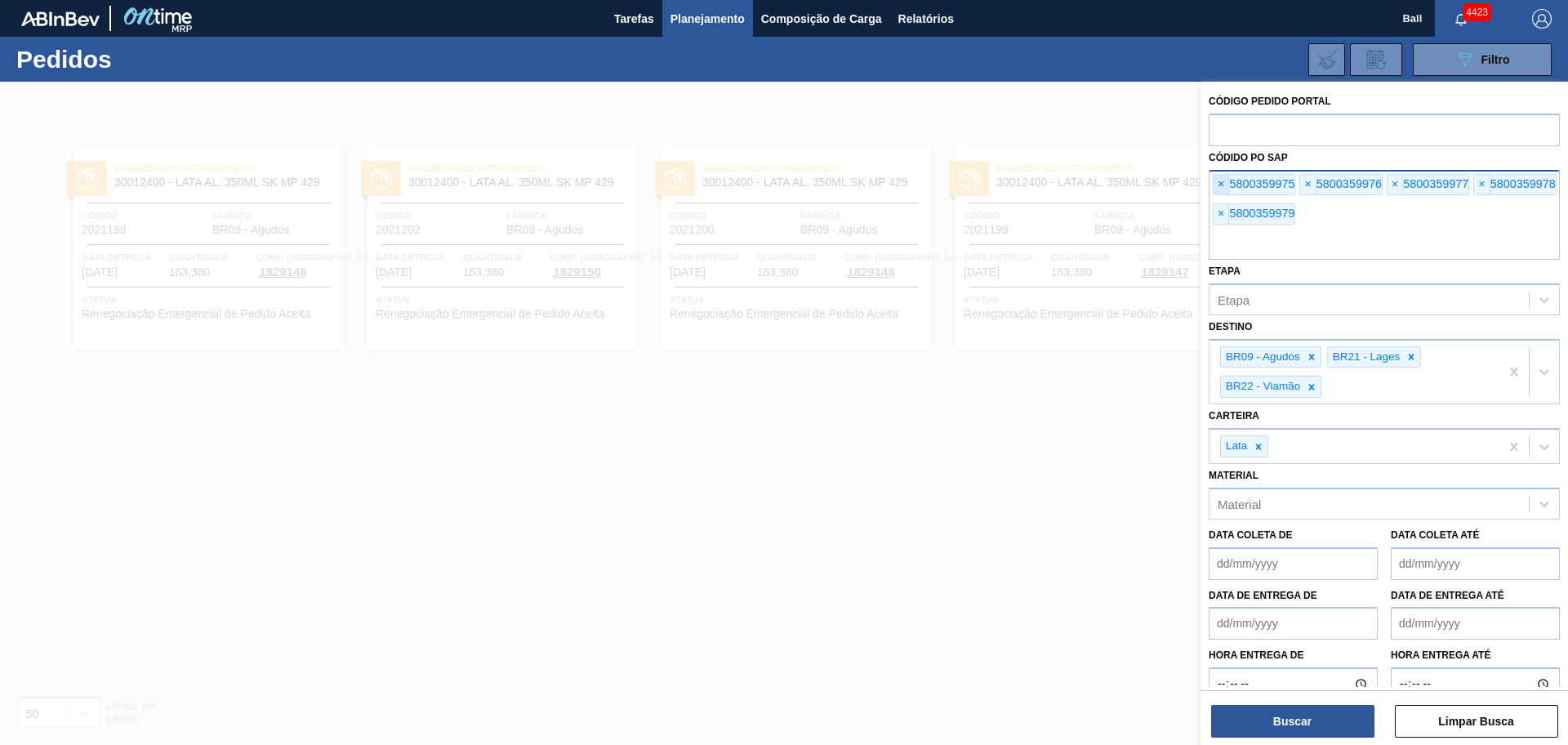
click at [1222, 180] on span "×" at bounding box center [1221, 185] width 16 height 20
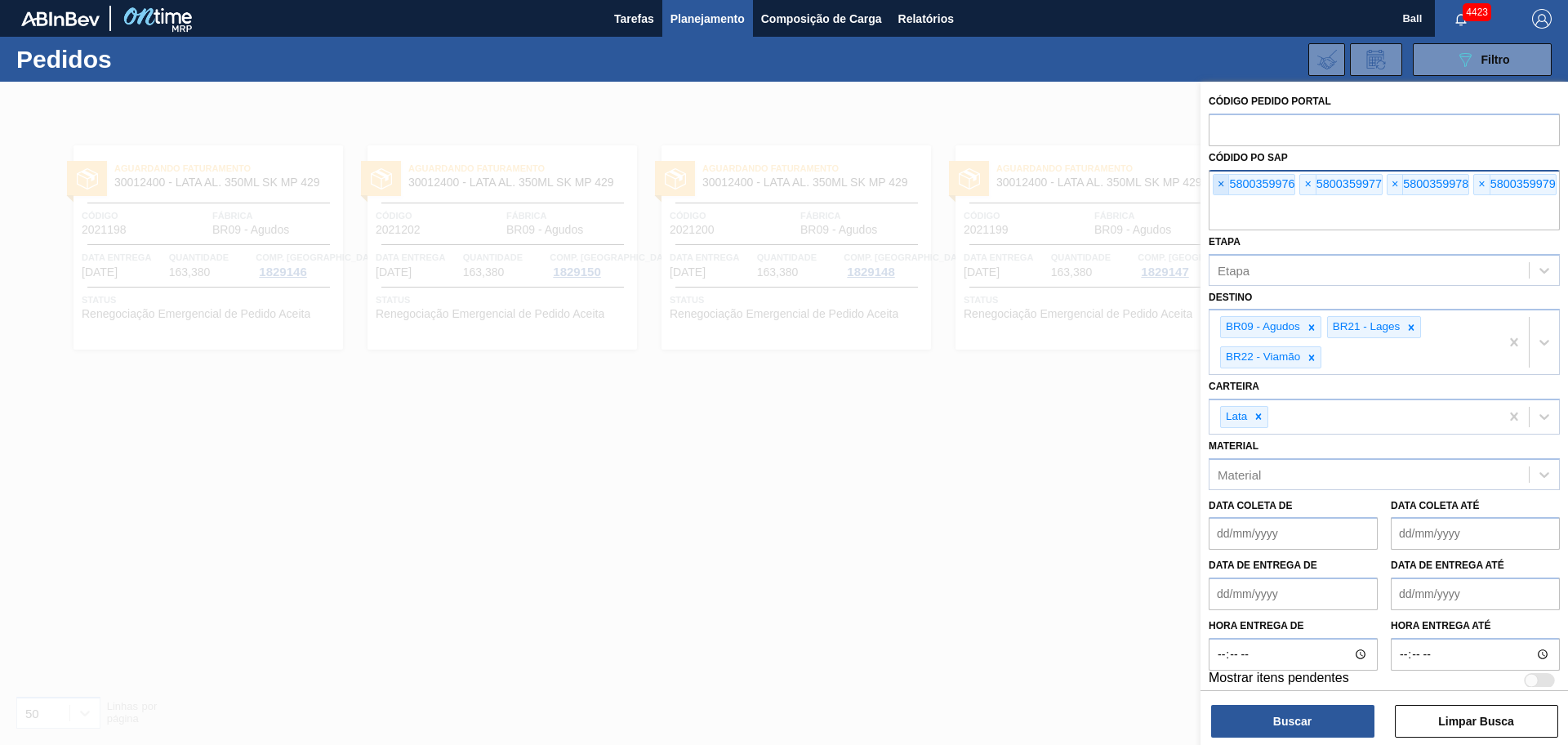
click at [1222, 180] on span "×" at bounding box center [1221, 185] width 16 height 20
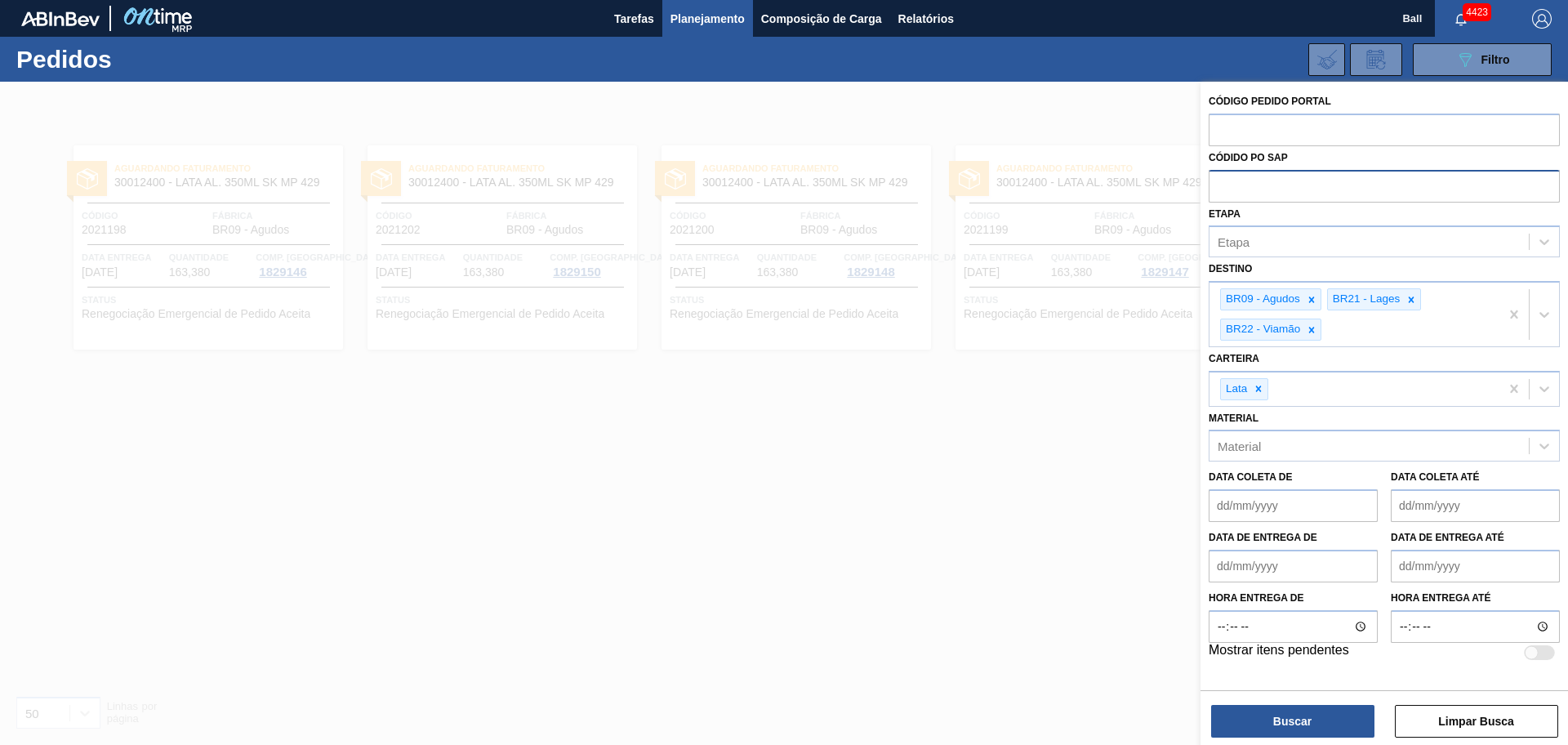
paste input "5800356624"
type input "5800356624"
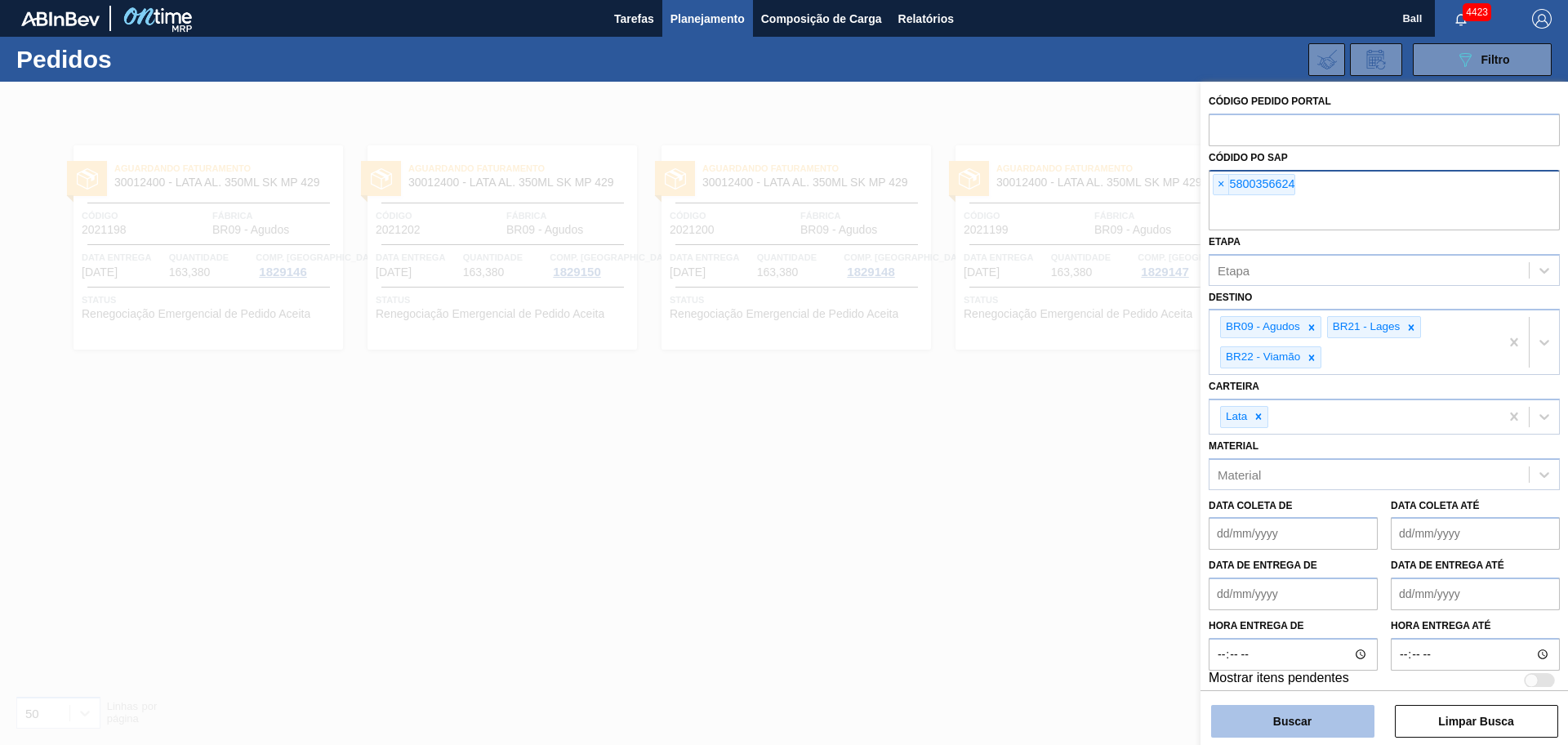
click at [1323, 713] on button "Buscar" at bounding box center [1293, 721] width 163 height 32
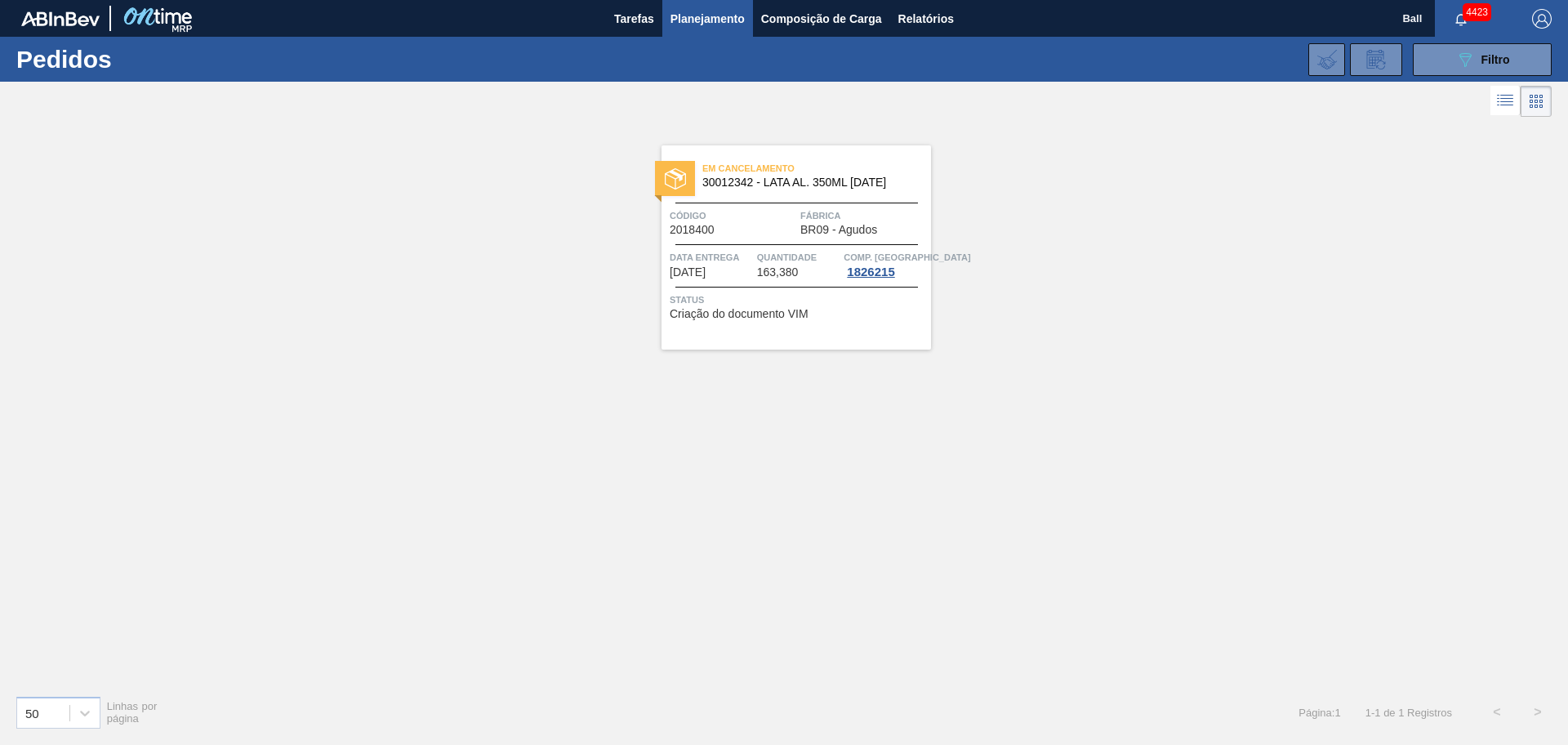
click at [1417, 374] on div "Em Cancelamento 30012342 - LATA AL. 350ML [DATE] Código 2018400 Fábrica BR09 - …" at bounding box center [784, 401] width 1568 height 561
